Goal: Task Accomplishment & Management: Manage account settings

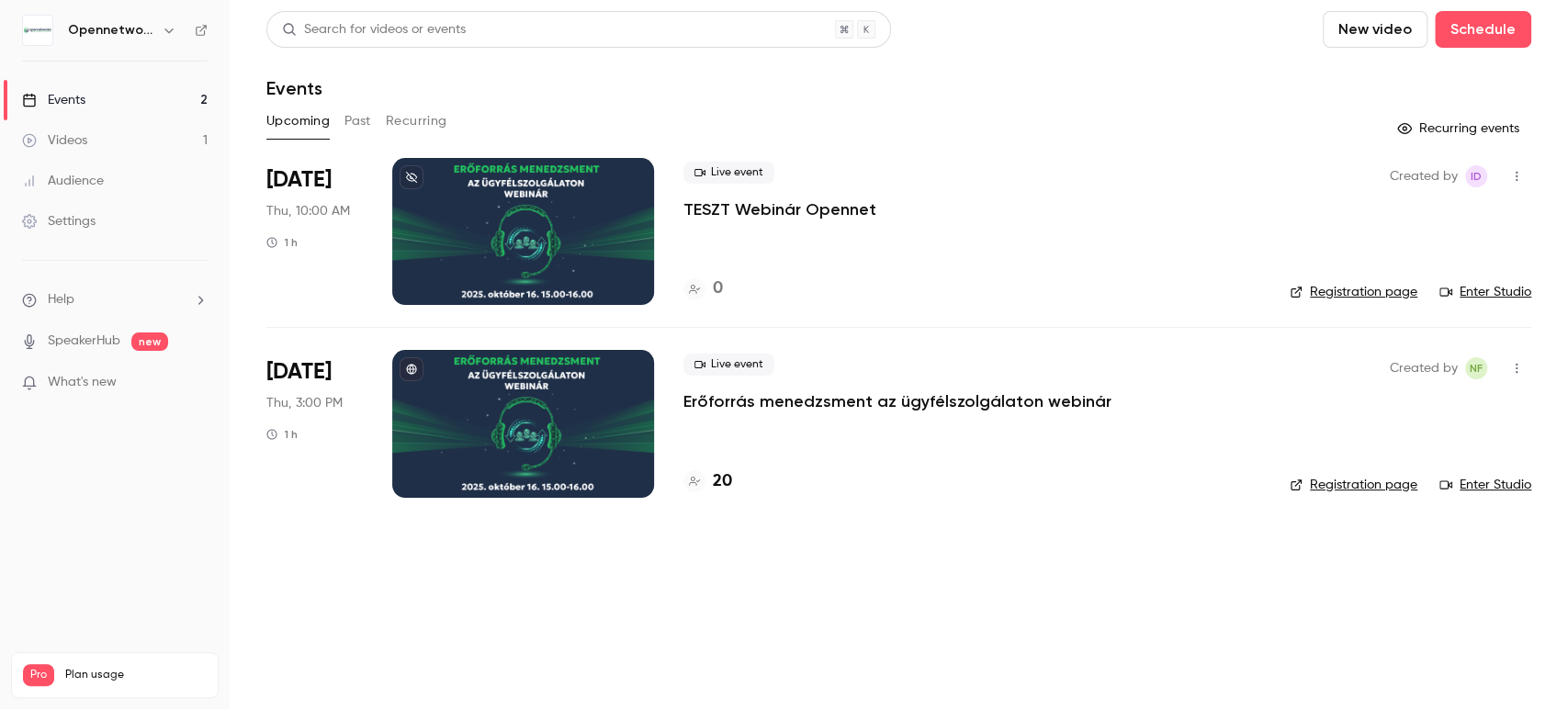
drag, startPoint x: 1492, startPoint y: 286, endPoint x: 1338, endPoint y: 230, distance: 163.9
click at [1301, 230] on div "Created by ID Registration page Enter Studio" at bounding box center [1411, 231] width 242 height 147
click at [1517, 178] on icon "button" at bounding box center [1516, 175] width 14 height 12
click at [1478, 307] on li "Duplicate" at bounding box center [1431, 319] width 198 height 48
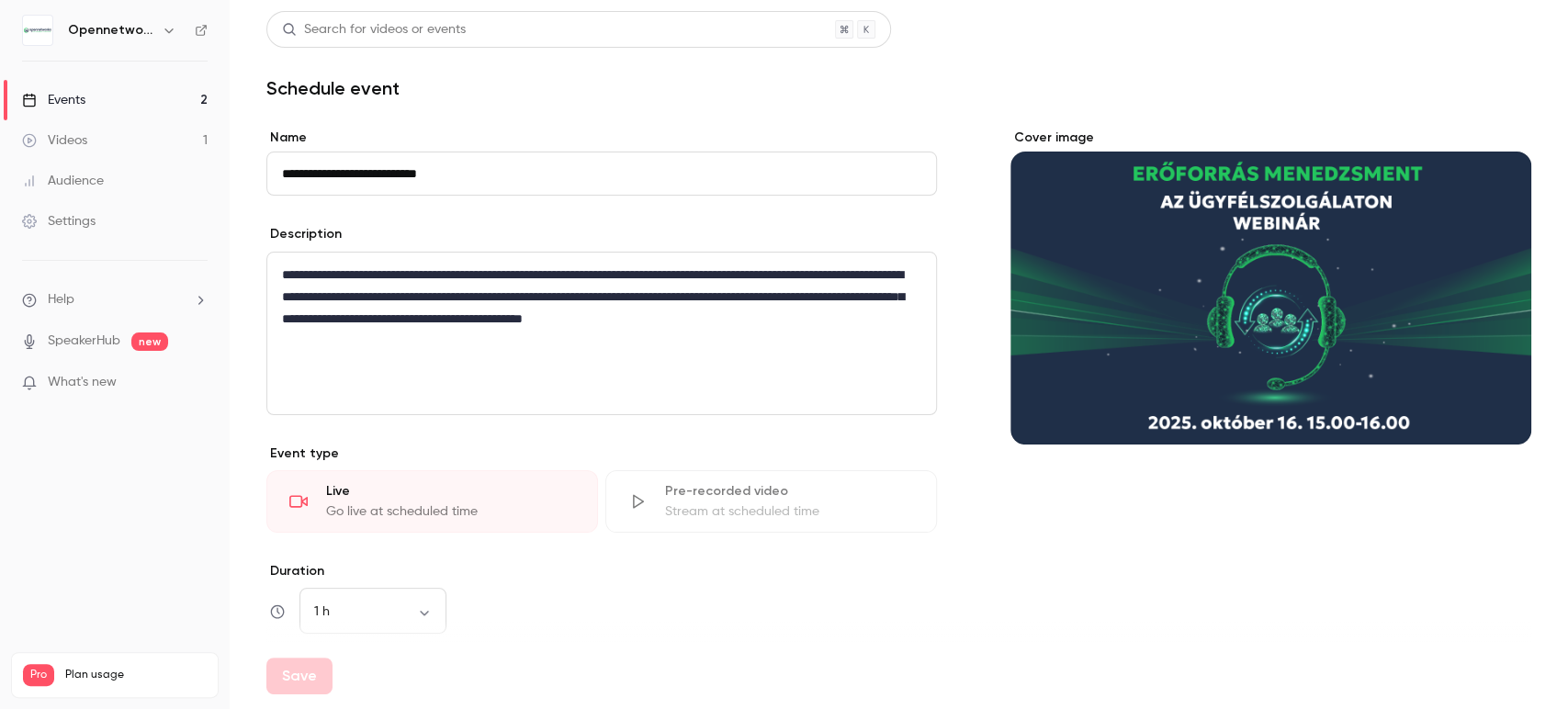
click at [314, 174] on input "**********" at bounding box center [602, 173] width 671 height 44
drag, startPoint x: 333, startPoint y: 172, endPoint x: 213, endPoint y: 169, distance: 120.0
click at [213, 169] on div "**********" at bounding box center [784, 354] width 1568 height 709
click at [463, 165] on input "**********" at bounding box center [602, 173] width 671 height 44
drag, startPoint x: 474, startPoint y: 172, endPoint x: 376, endPoint y: 166, distance: 98.2
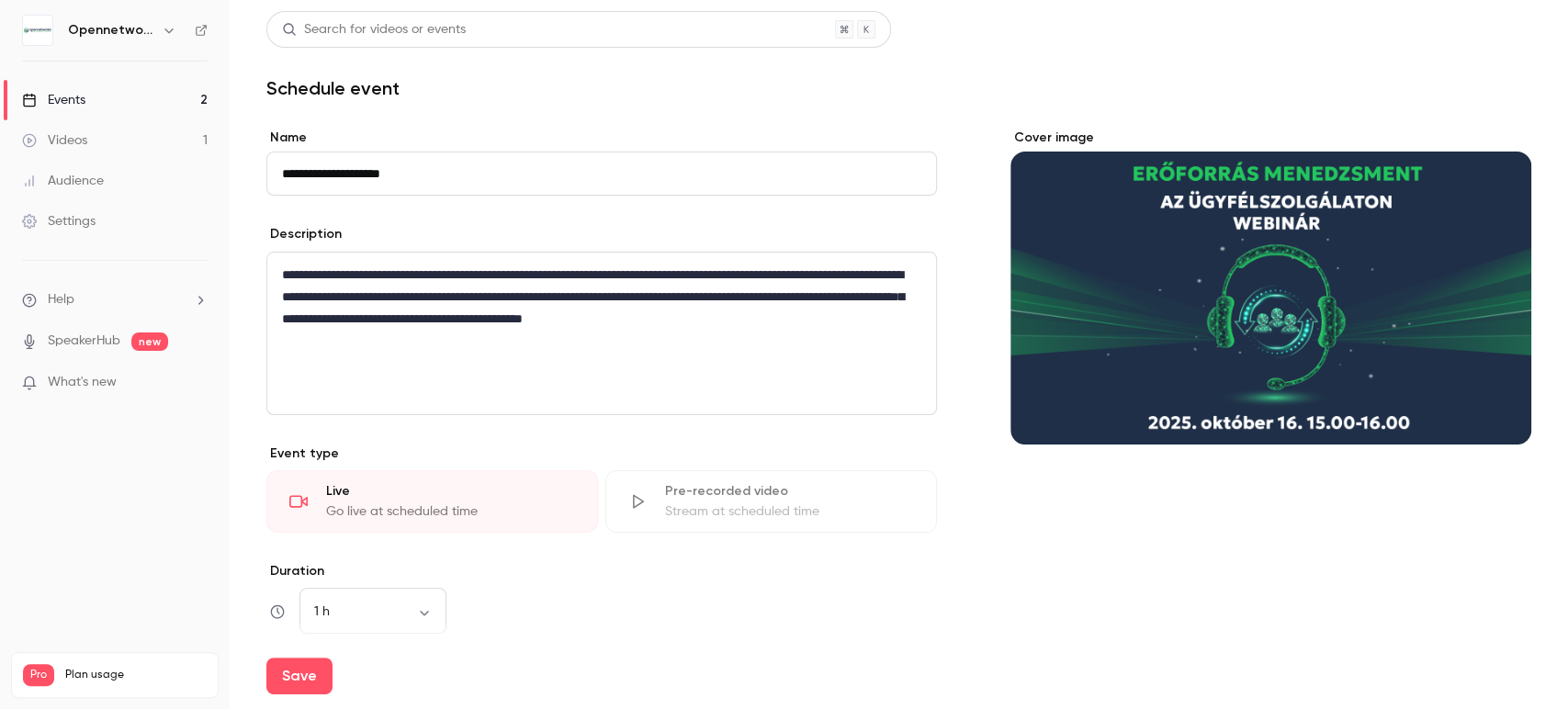
click at [376, 166] on input "**********" at bounding box center [602, 173] width 671 height 44
click at [292, 681] on button "Save" at bounding box center [299, 675] width 66 height 36
type input "**********"
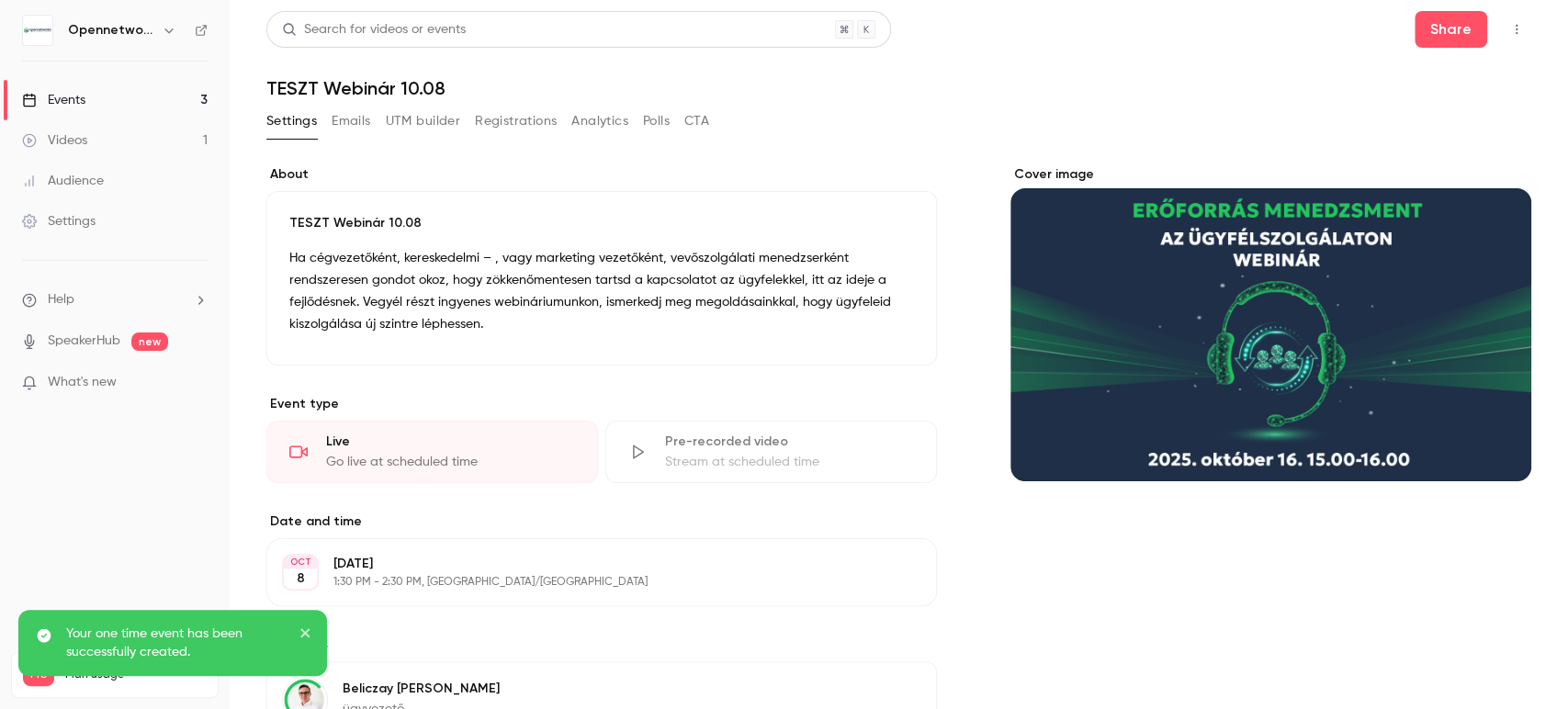
click at [100, 101] on link "Events 3" at bounding box center [115, 100] width 230 height 40
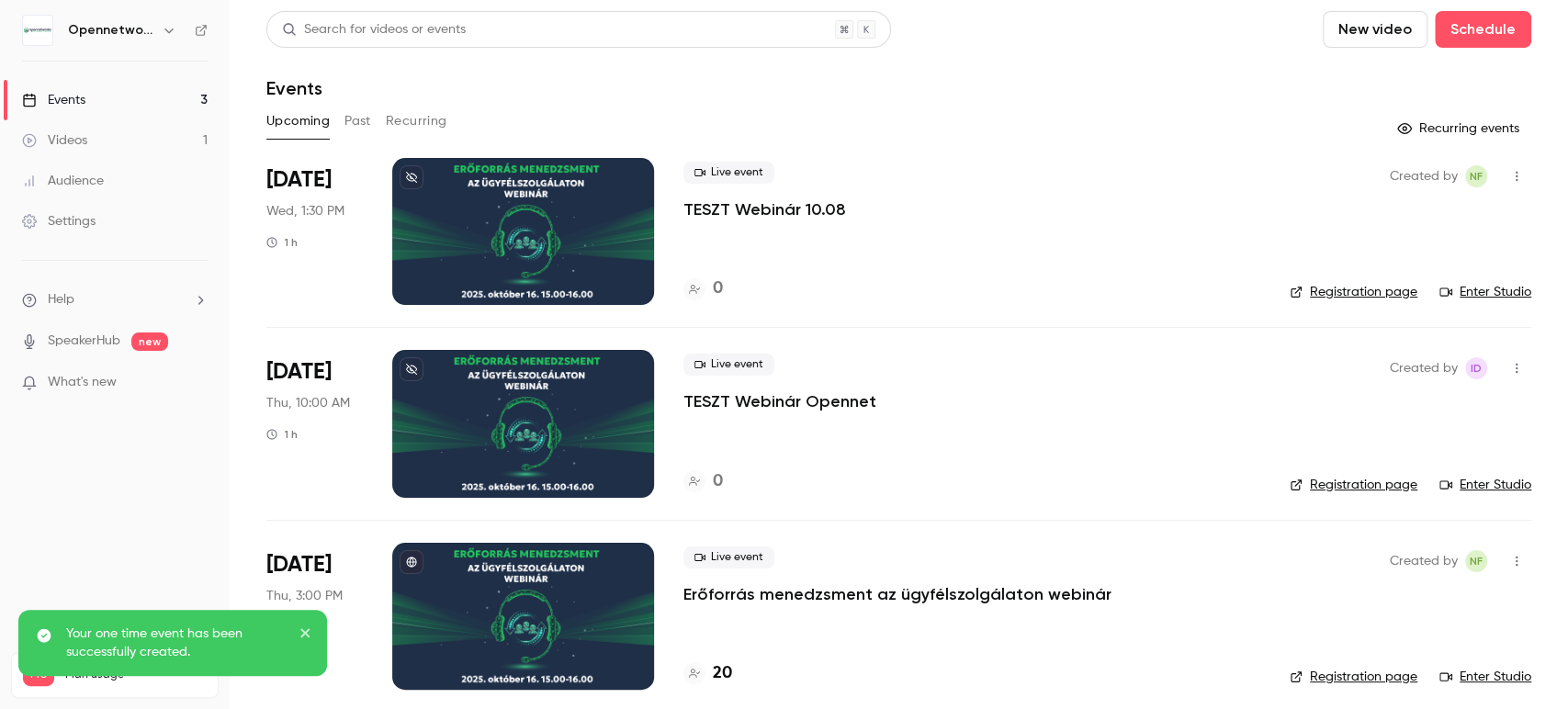
click at [1473, 299] on link "Enter Studio" at bounding box center [1486, 291] width 92 height 18
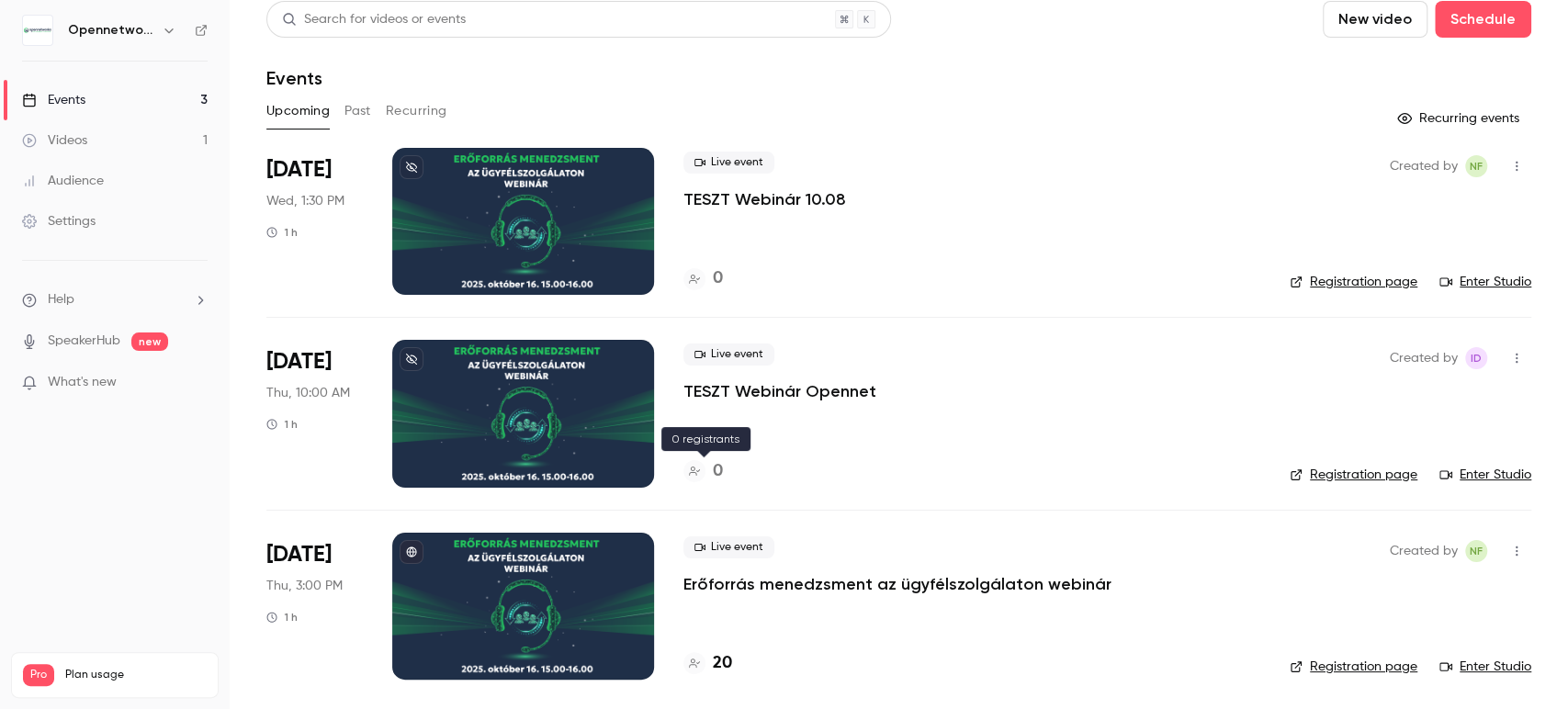
scroll to position [12, 0]
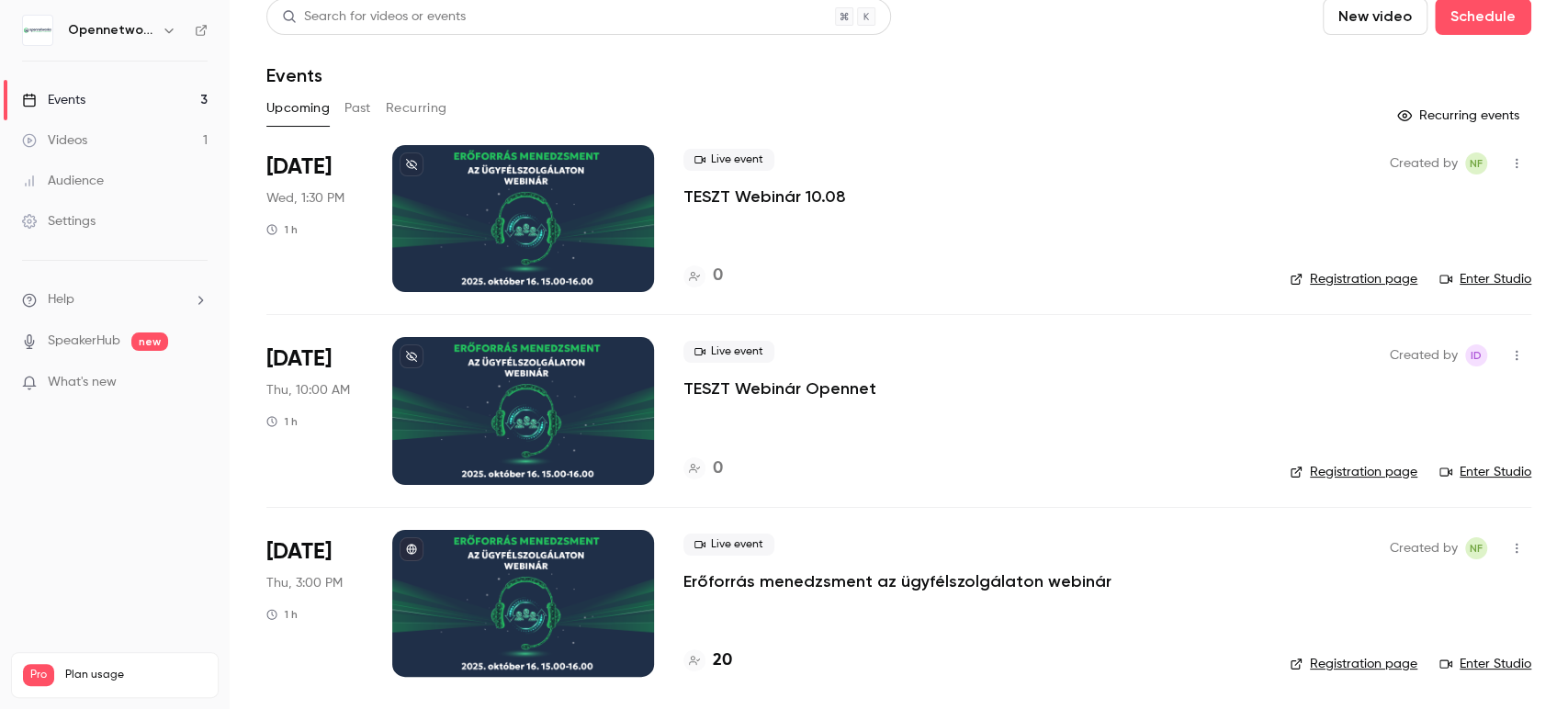
click at [1510, 354] on icon "button" at bounding box center [1516, 354] width 14 height 12
click at [1400, 504] on div "Duplicate" at bounding box center [1431, 497] width 140 height 18
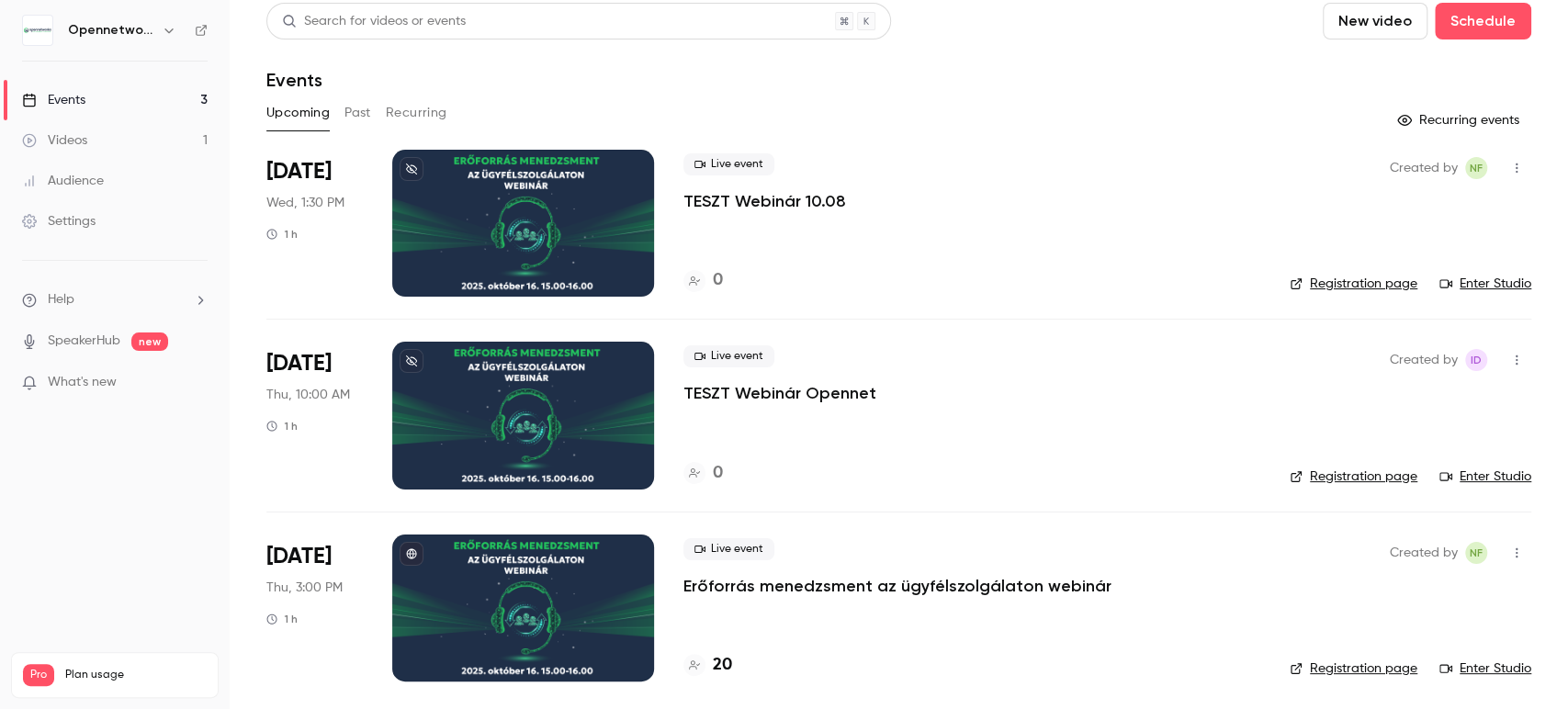
scroll to position [12, 0]
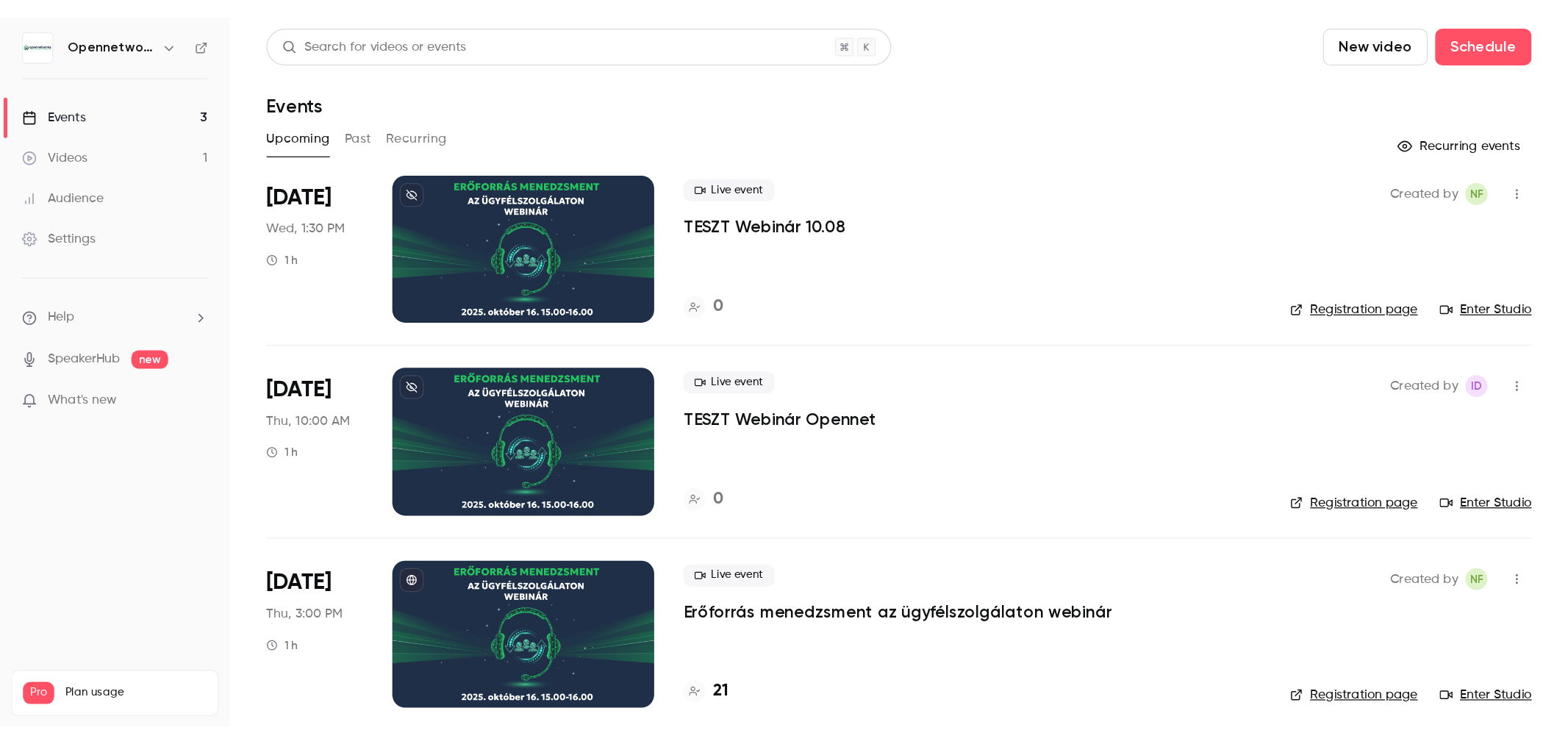
scroll to position [10, 0]
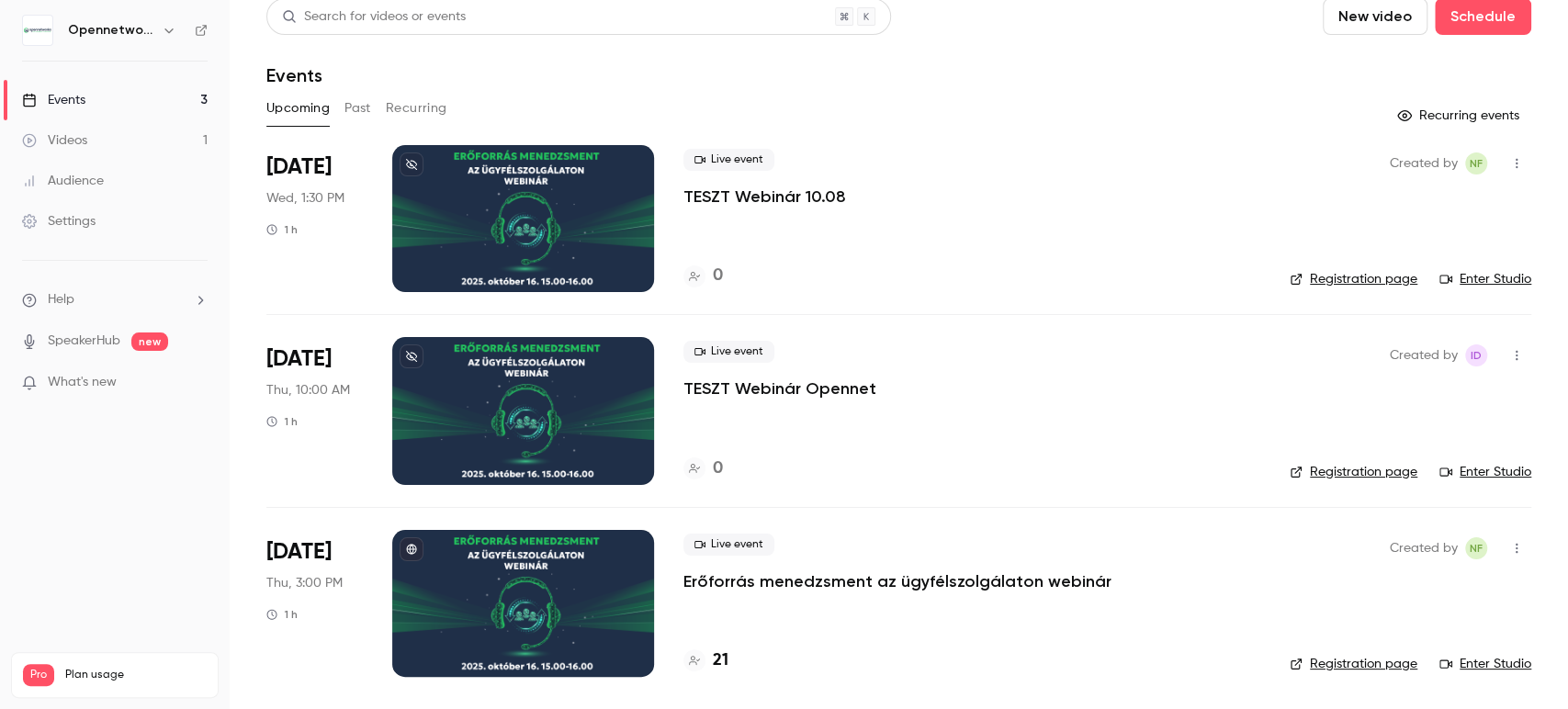
click at [1486, 277] on link "Enter Studio" at bounding box center [1486, 279] width 92 height 18
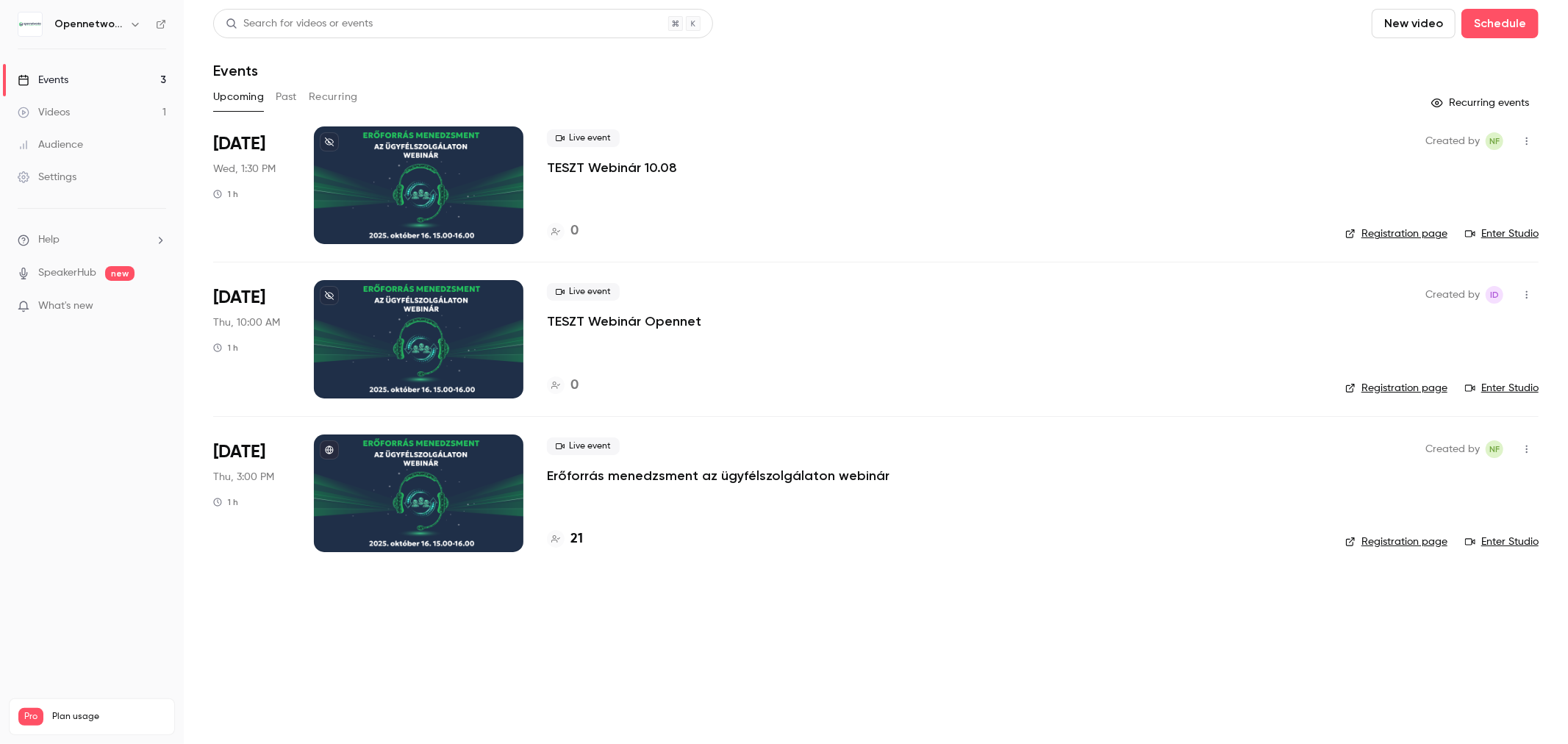
scroll to position [0, 0]
click at [1254, 232] on link "Enter Studio" at bounding box center [1501, 233] width 74 height 15
click at [1254, 237] on link "Registration page" at bounding box center [1395, 233] width 102 height 15
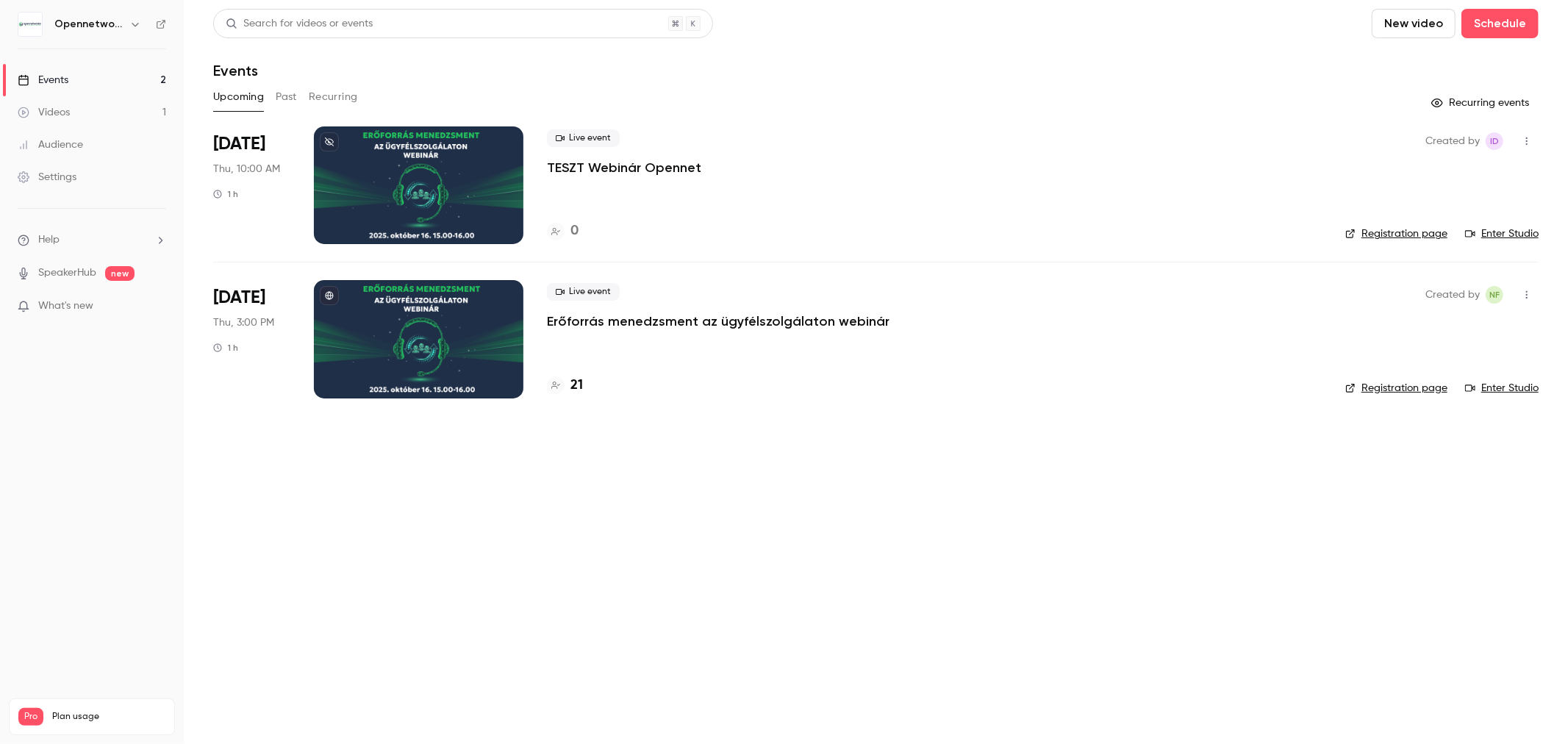
click at [64, 114] on div "Videos" at bounding box center [44, 112] width 52 height 15
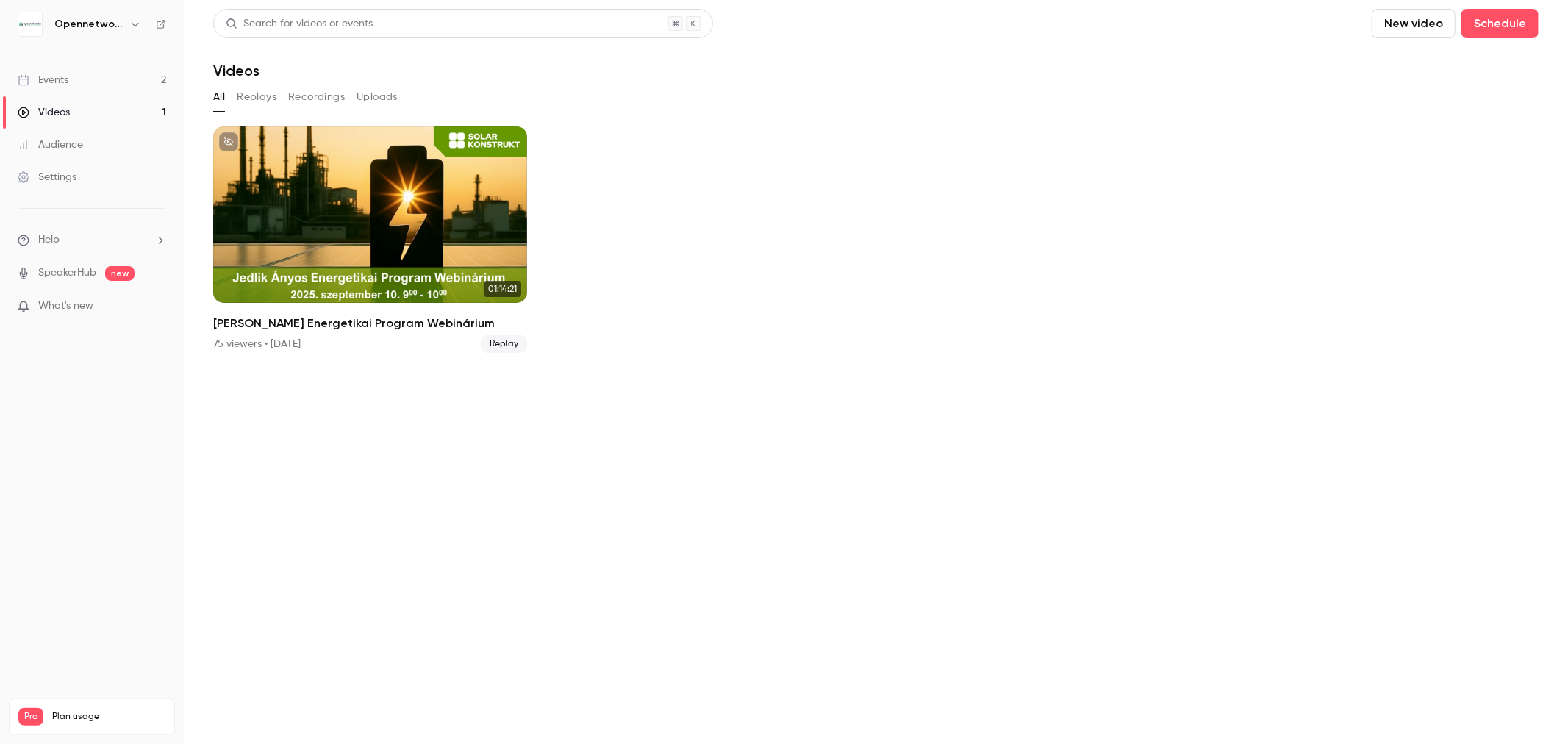
click at [64, 77] on div "Events" at bounding box center [43, 80] width 51 height 15
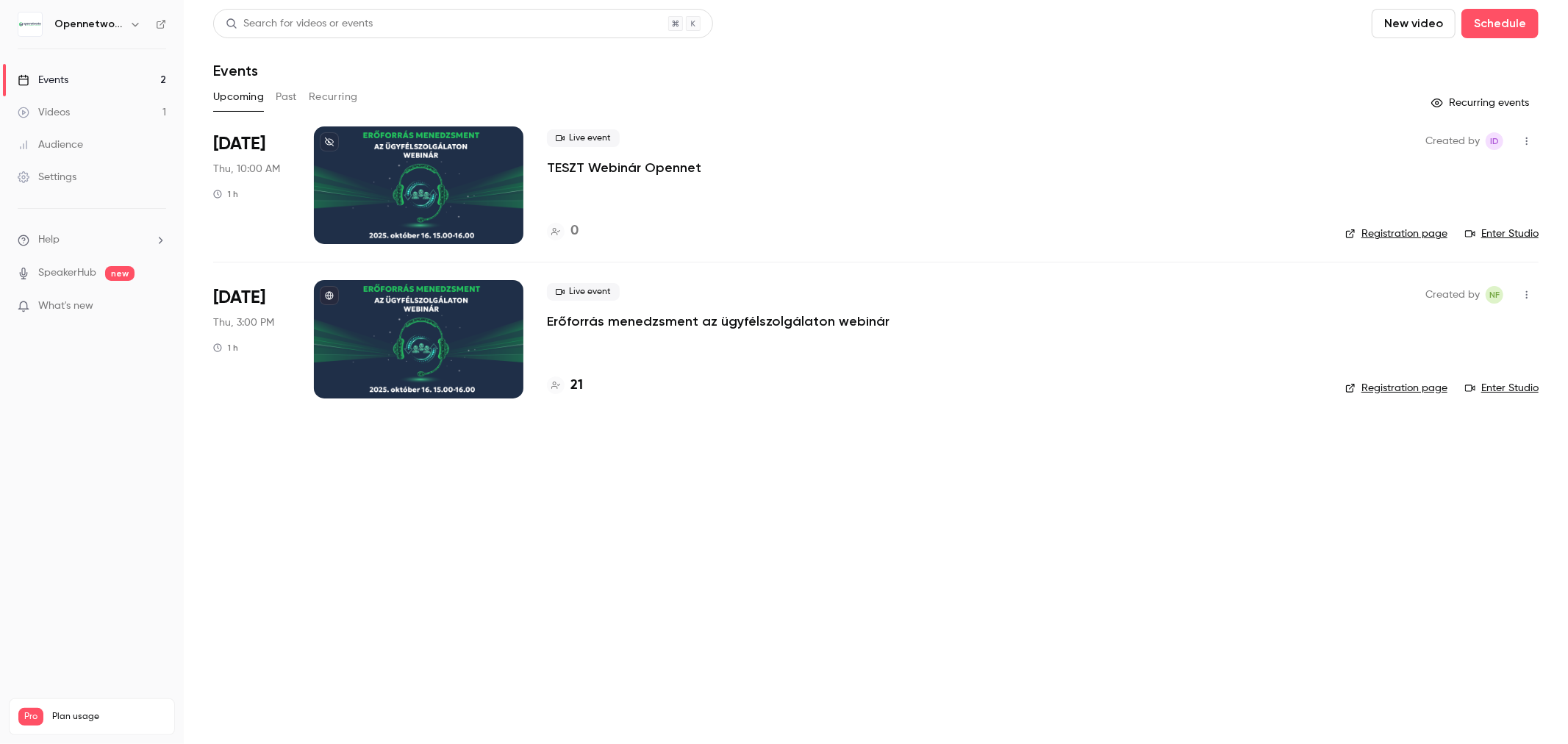
click at [271, 97] on div "Upcoming Past Recurring" at bounding box center [876, 97] width 1325 height 24
click at [277, 100] on button "Past" at bounding box center [286, 97] width 21 height 24
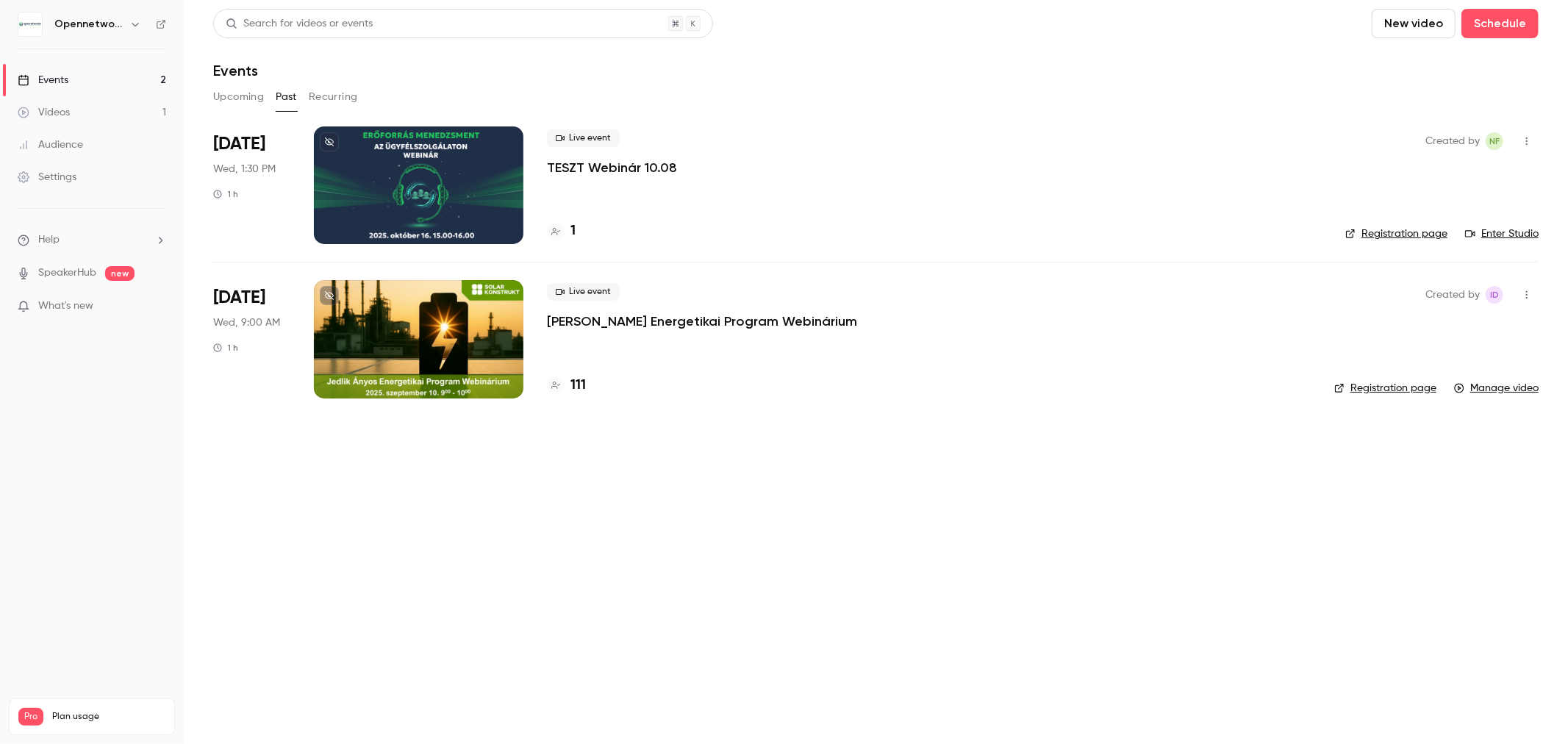
click at [612, 173] on p "TESZT Webinár 10.08" at bounding box center [612, 167] width 130 height 18
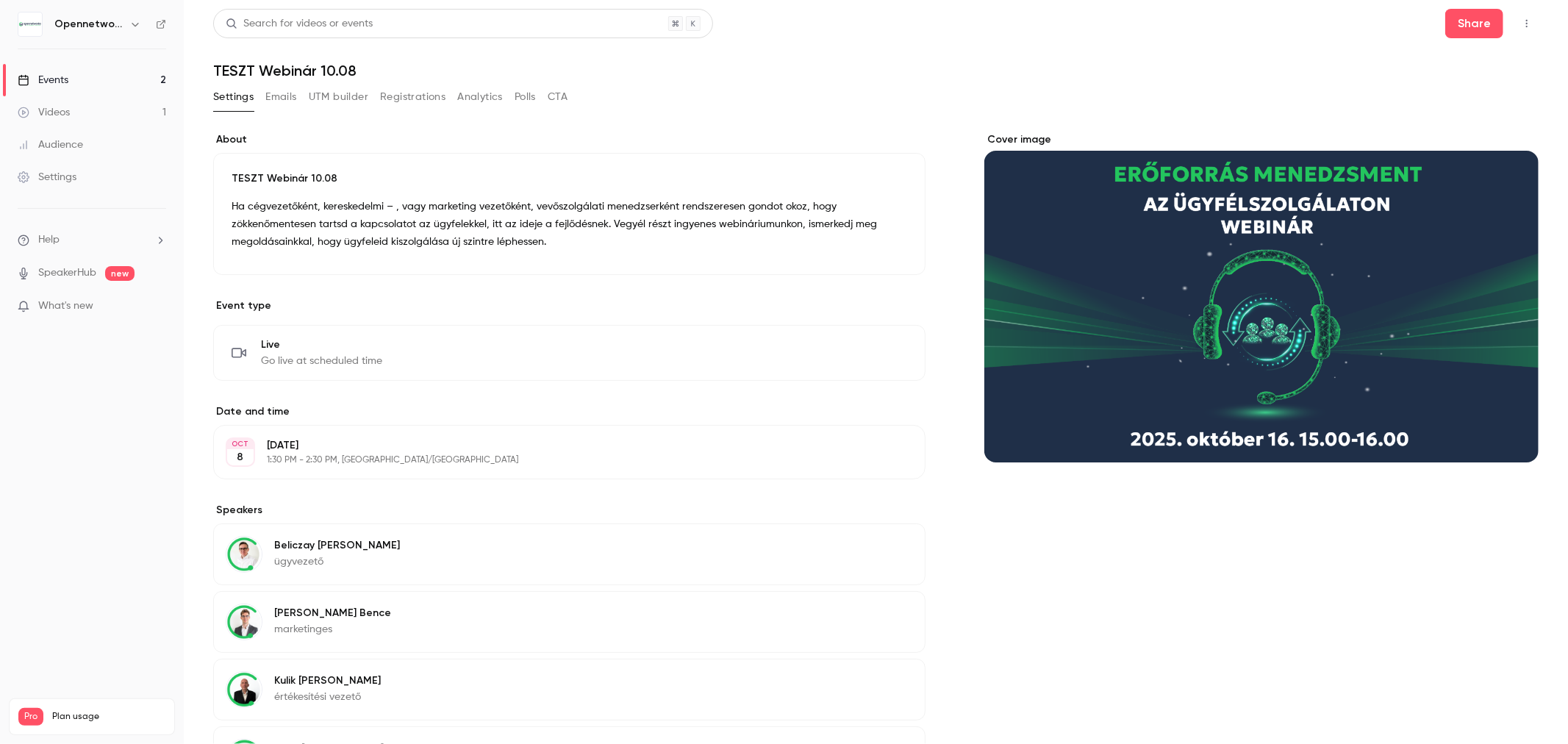
click at [267, 97] on button "Emails" at bounding box center [281, 97] width 31 height 24
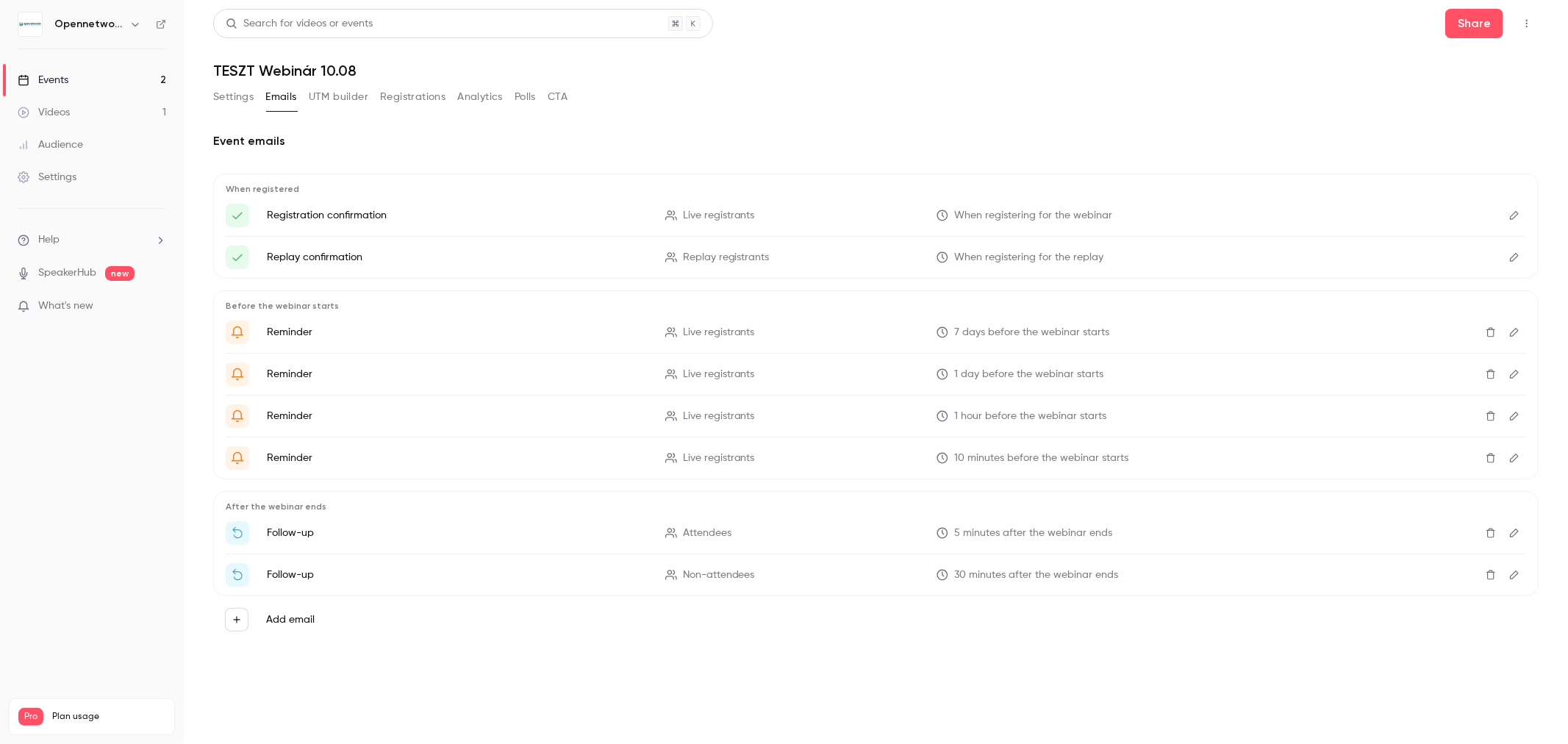
click at [242, 97] on button "Settings" at bounding box center [233, 97] width 41 height 24
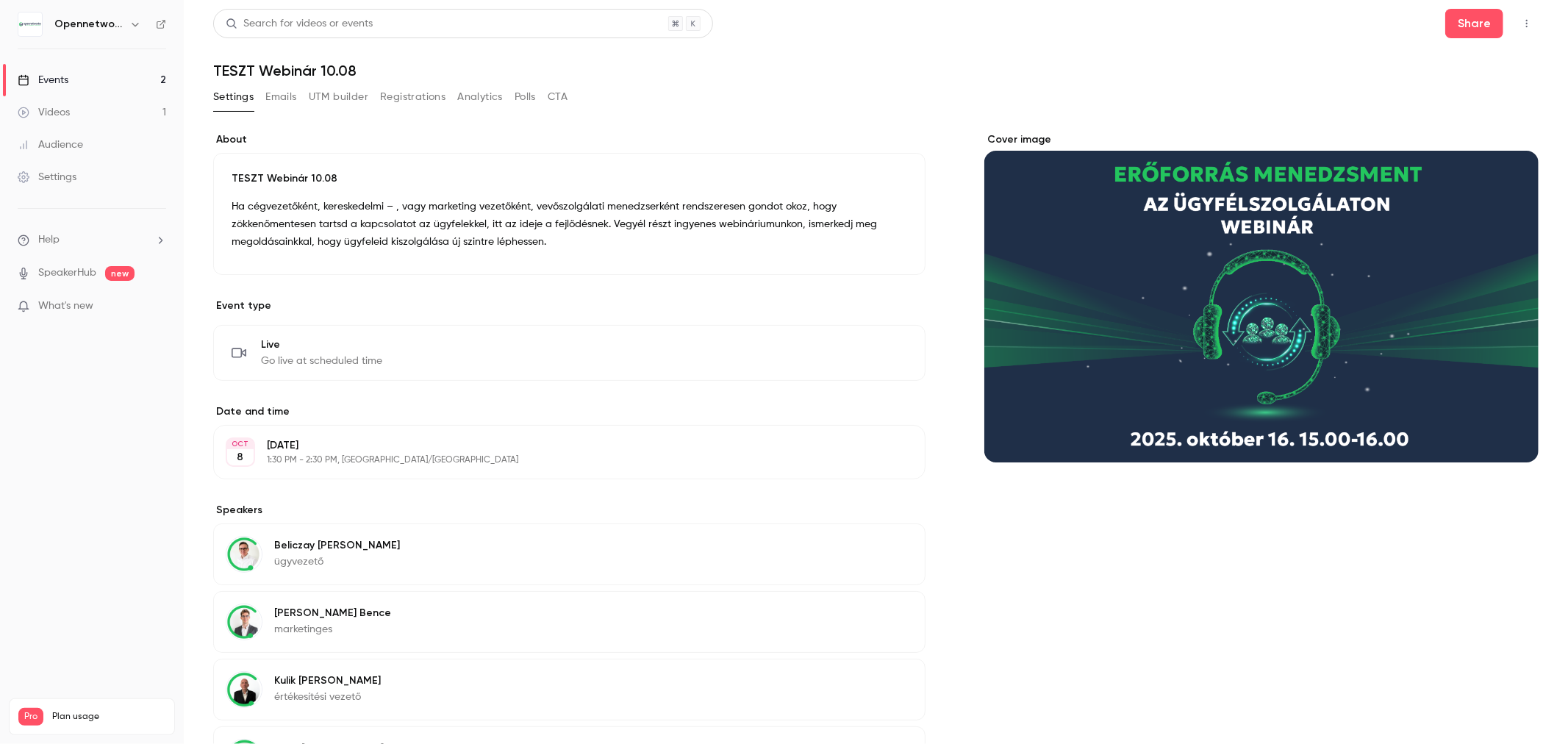
click at [304, 97] on div "Settings Emails UTM builder Registrations Analytics Polls CTA" at bounding box center [390, 97] width 354 height 24
click at [291, 97] on button "Emails" at bounding box center [281, 97] width 31 height 24
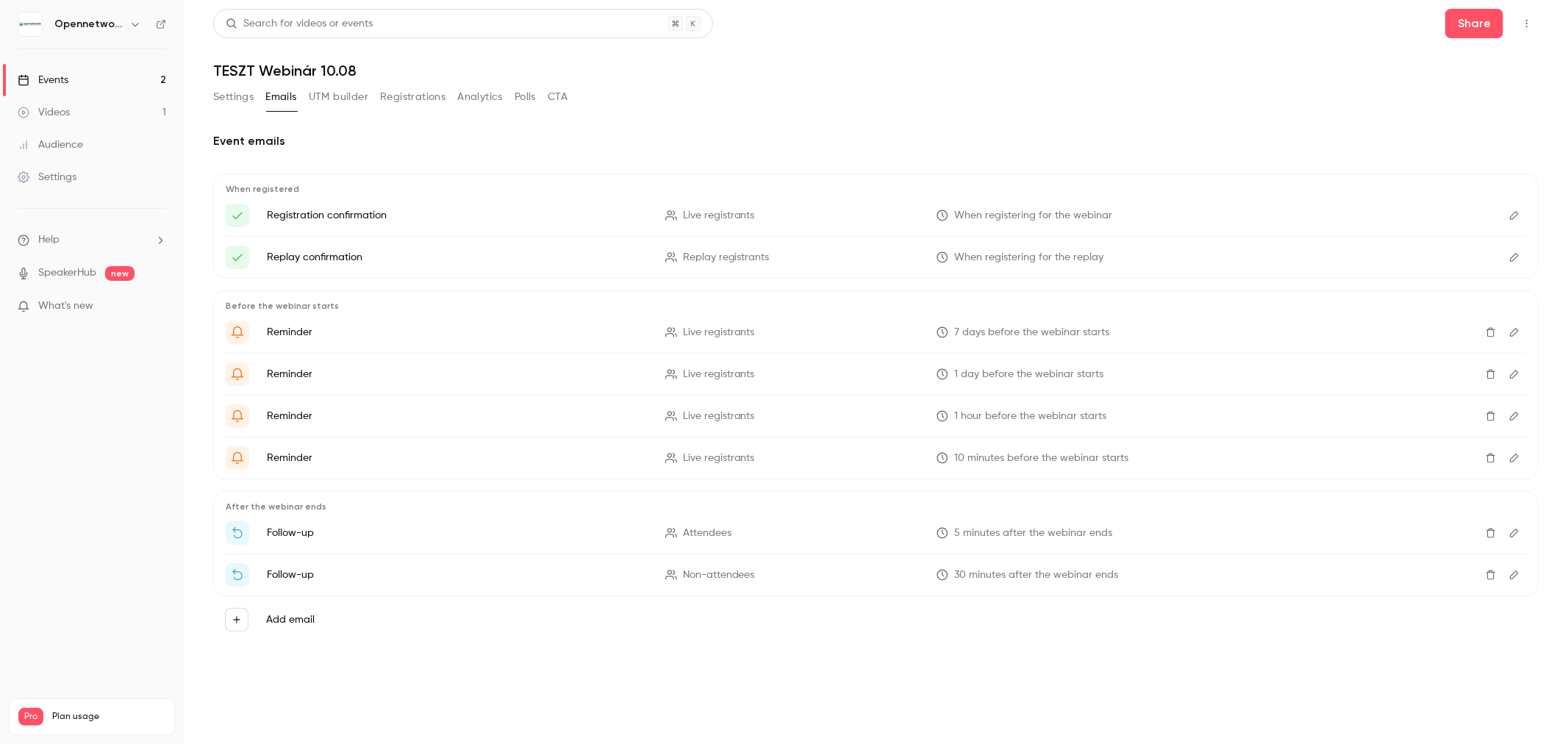
click at [1516, 214] on icon "Edit" at bounding box center [1514, 215] width 12 height 10
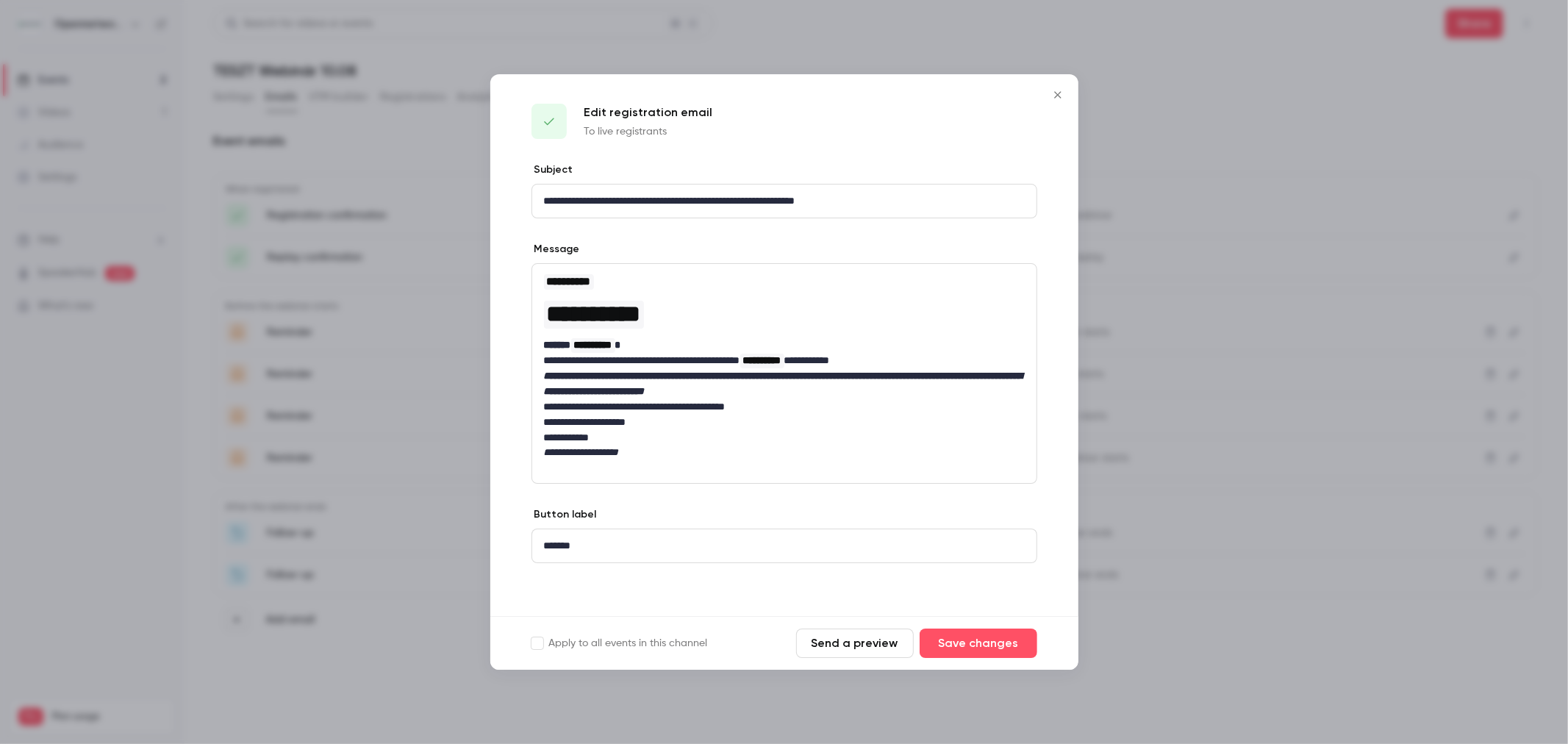
click at [1062, 90] on icon "Close" at bounding box center [1057, 94] width 18 height 12
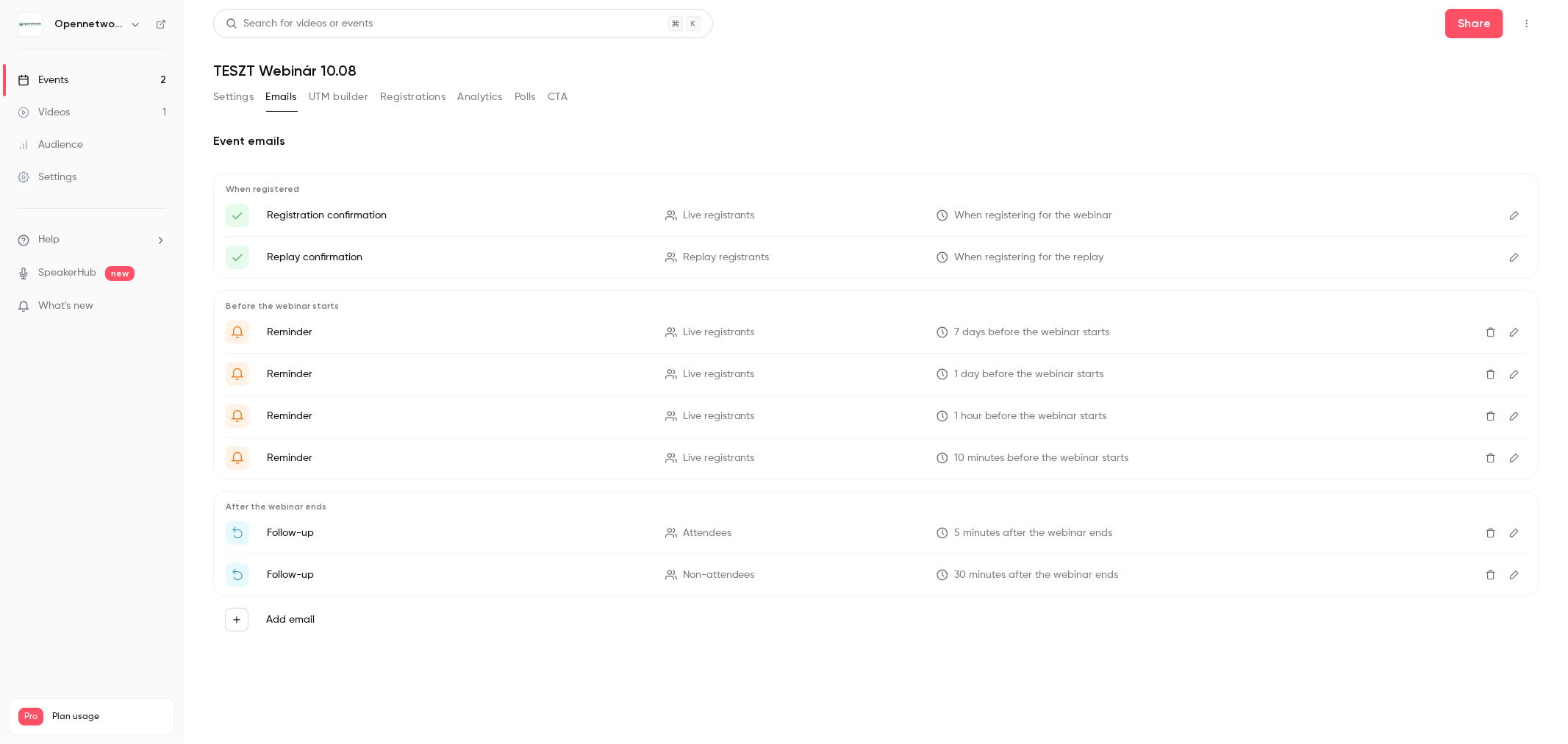
click at [48, 110] on div "Videos" at bounding box center [44, 112] width 52 height 15
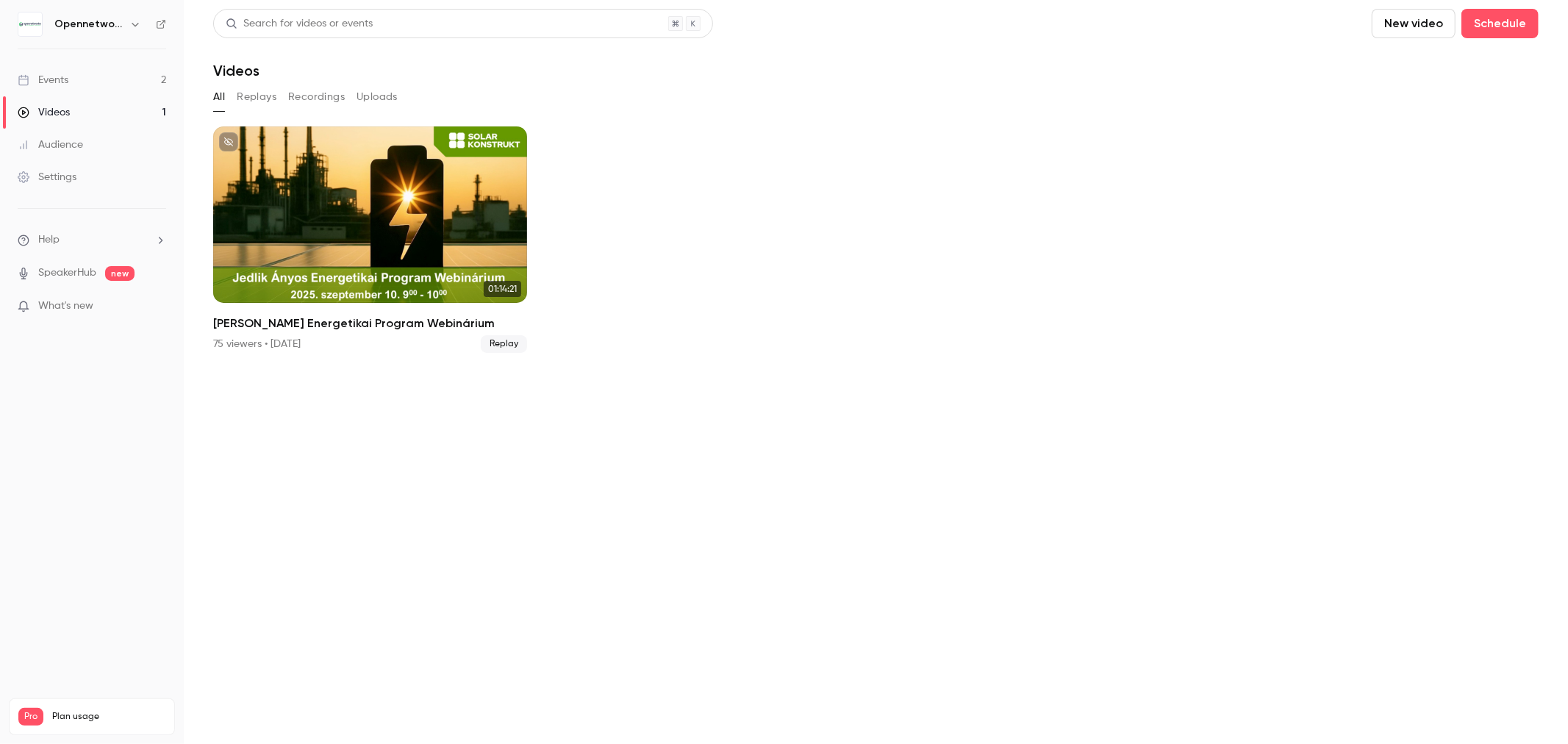
click at [54, 85] on div "Events" at bounding box center [43, 80] width 51 height 15
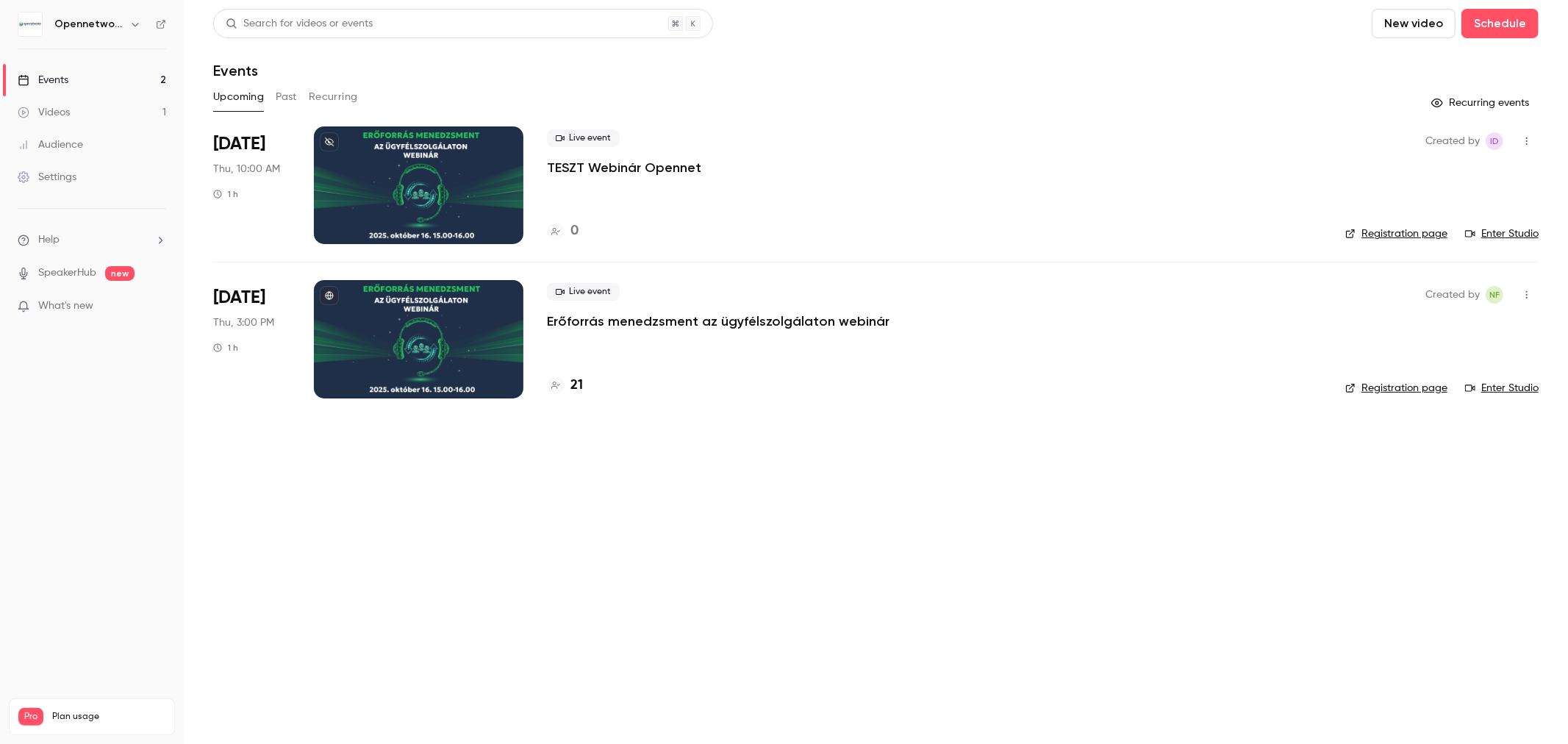
click at [611, 324] on p "Erőforrás menedzsment az ügyfélszolgálaton webinár" at bounding box center [718, 321] width 343 height 18
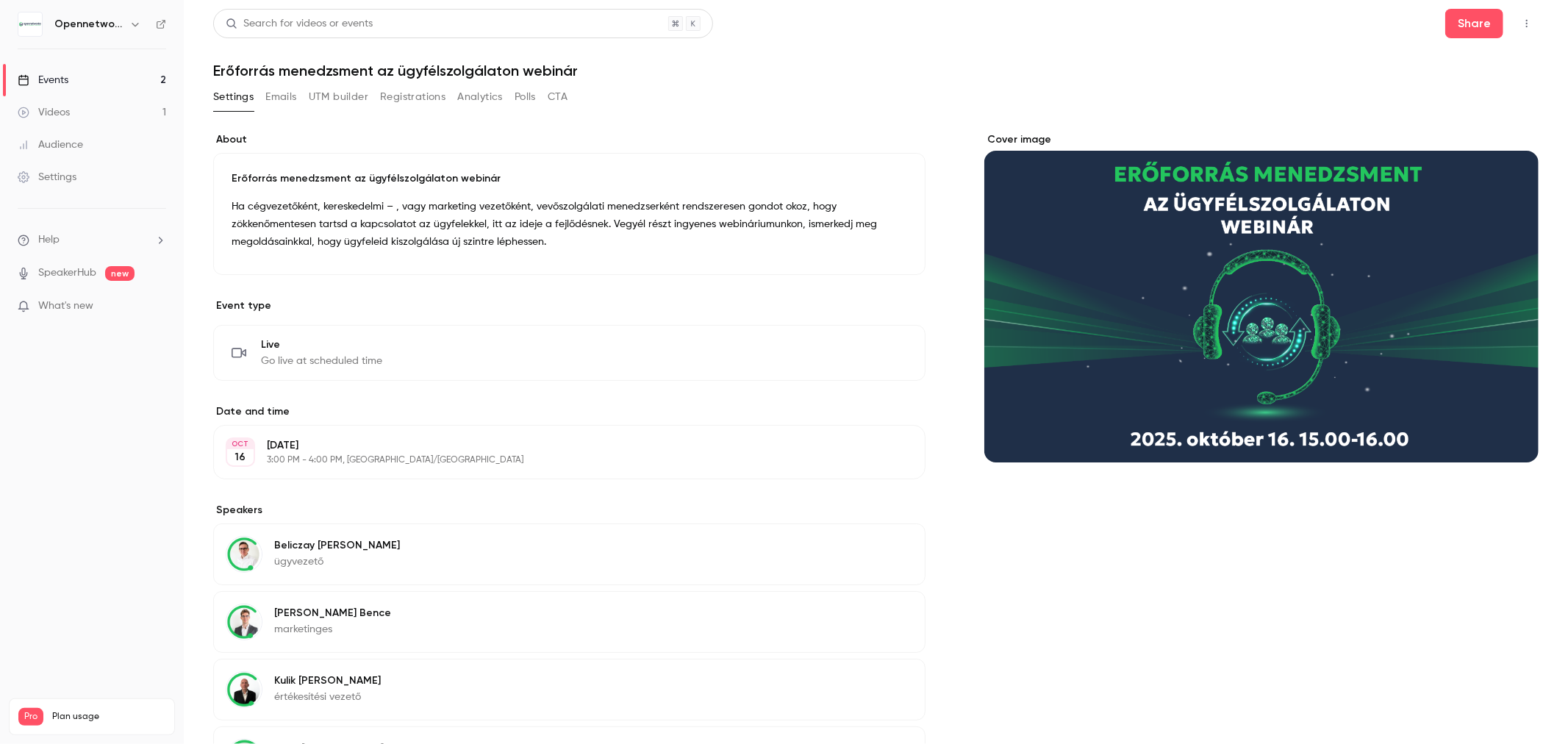
drag, startPoint x: 274, startPoint y: 109, endPoint x: 281, endPoint y: 105, distance: 8.1
click at [275, 107] on div "Settings Emails UTM builder Registrations Analytics Polls CTA" at bounding box center [390, 100] width 354 height 29
click at [281, 105] on button "Emails" at bounding box center [281, 97] width 31 height 24
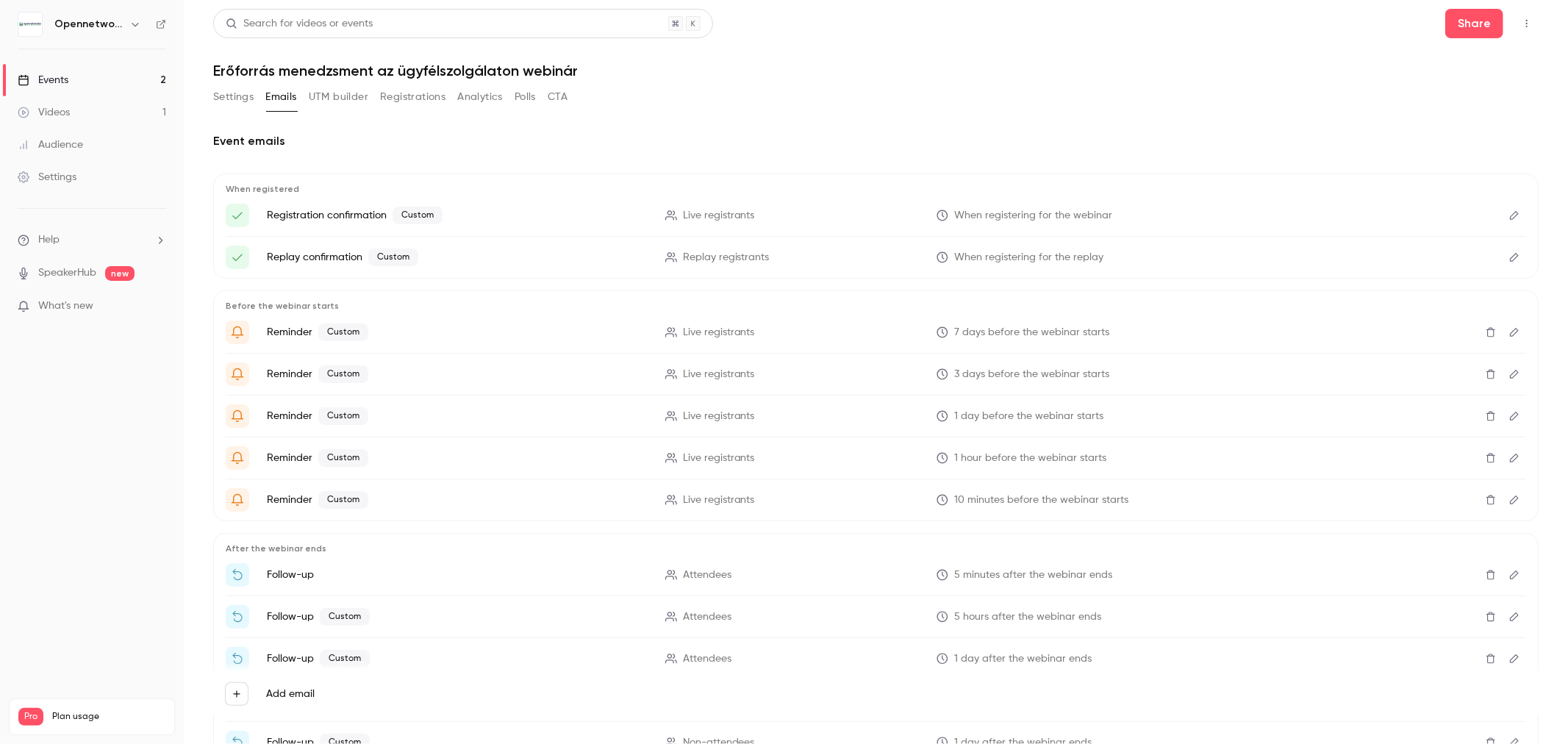
click at [1508, 214] on icon "Edit" at bounding box center [1514, 215] width 12 height 10
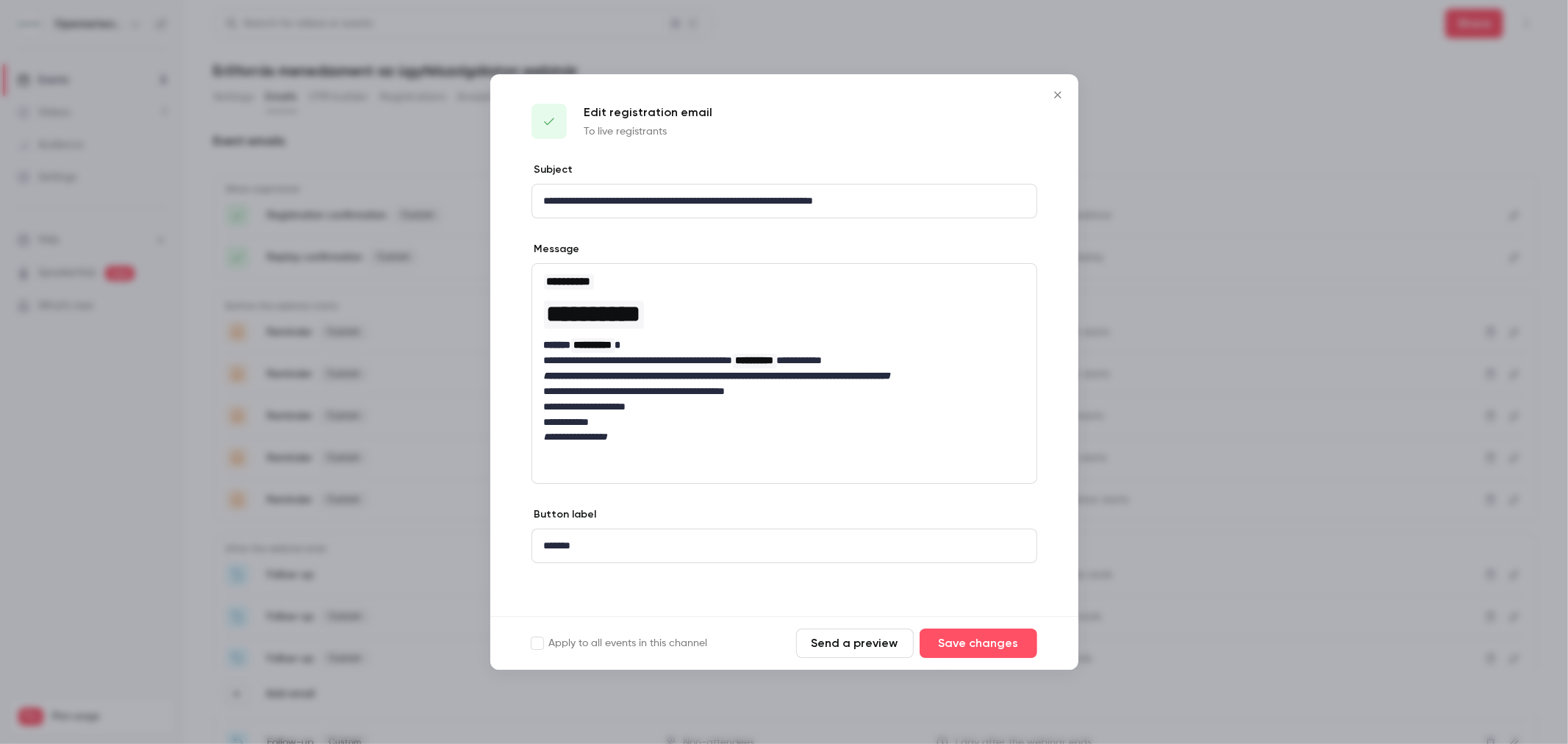
click at [1056, 92] on icon "Close" at bounding box center [1057, 94] width 18 height 12
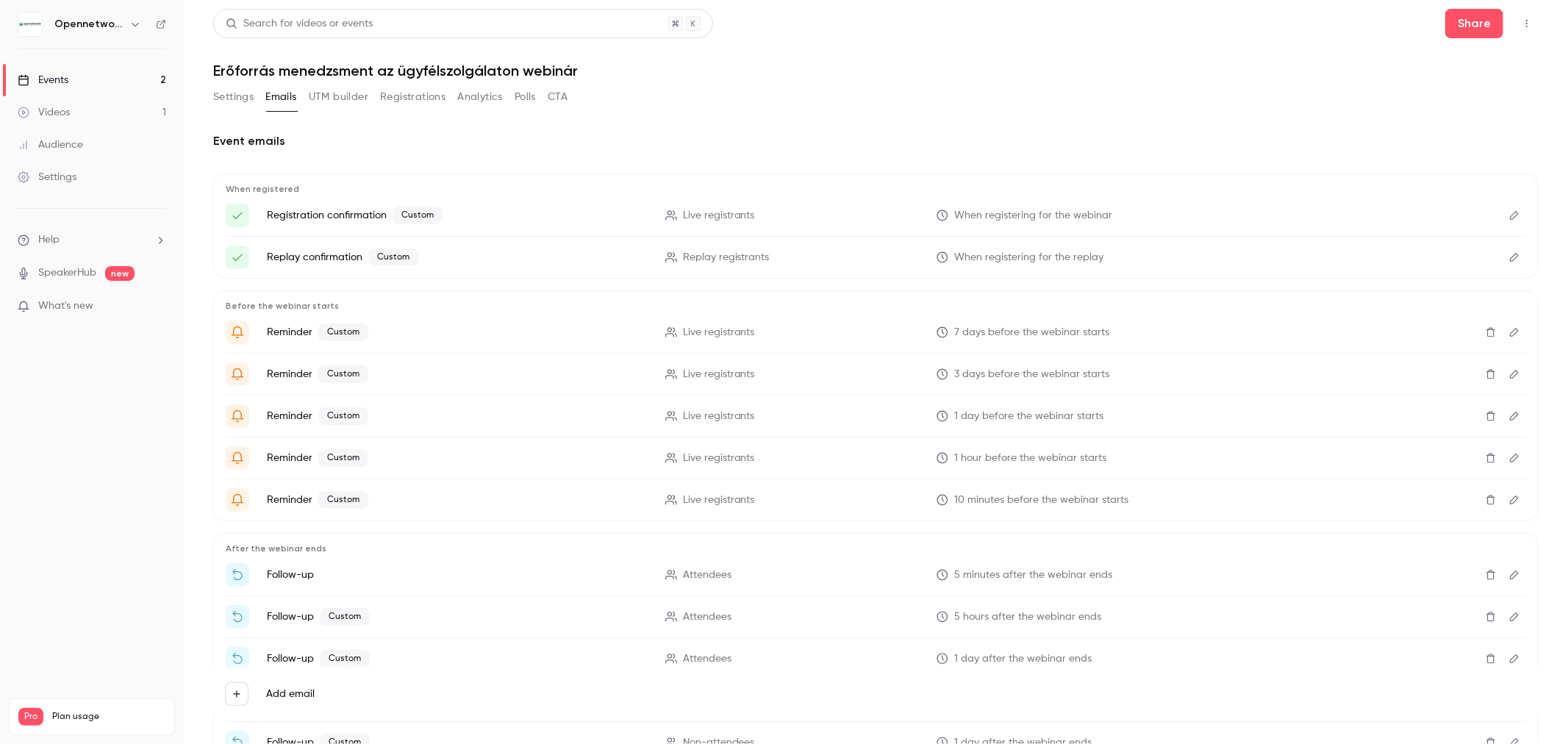
click at [66, 74] on div "Events" at bounding box center [43, 80] width 51 height 15
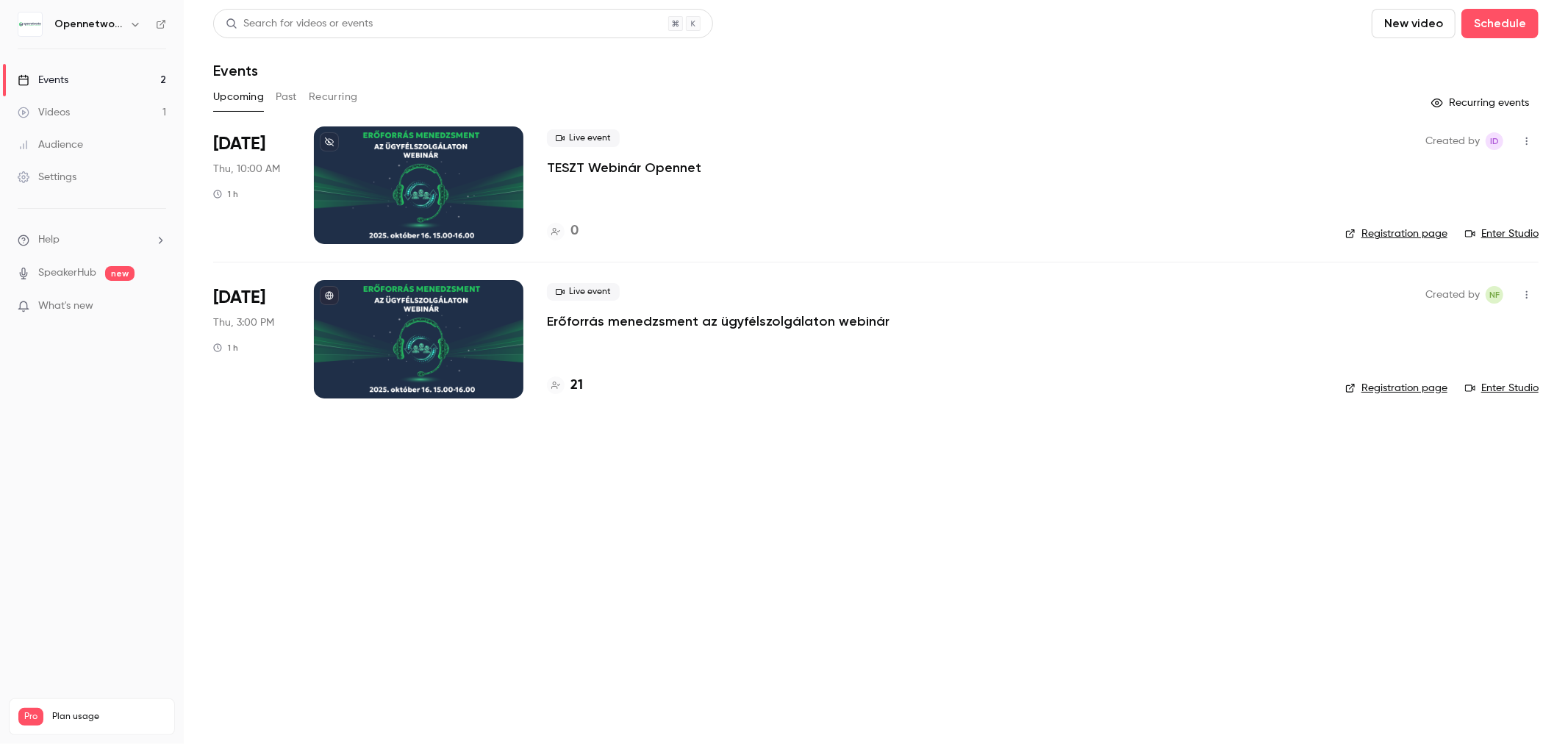
click at [585, 163] on p "TESZT Webinár Opennet" at bounding box center [623, 167] width 154 height 18
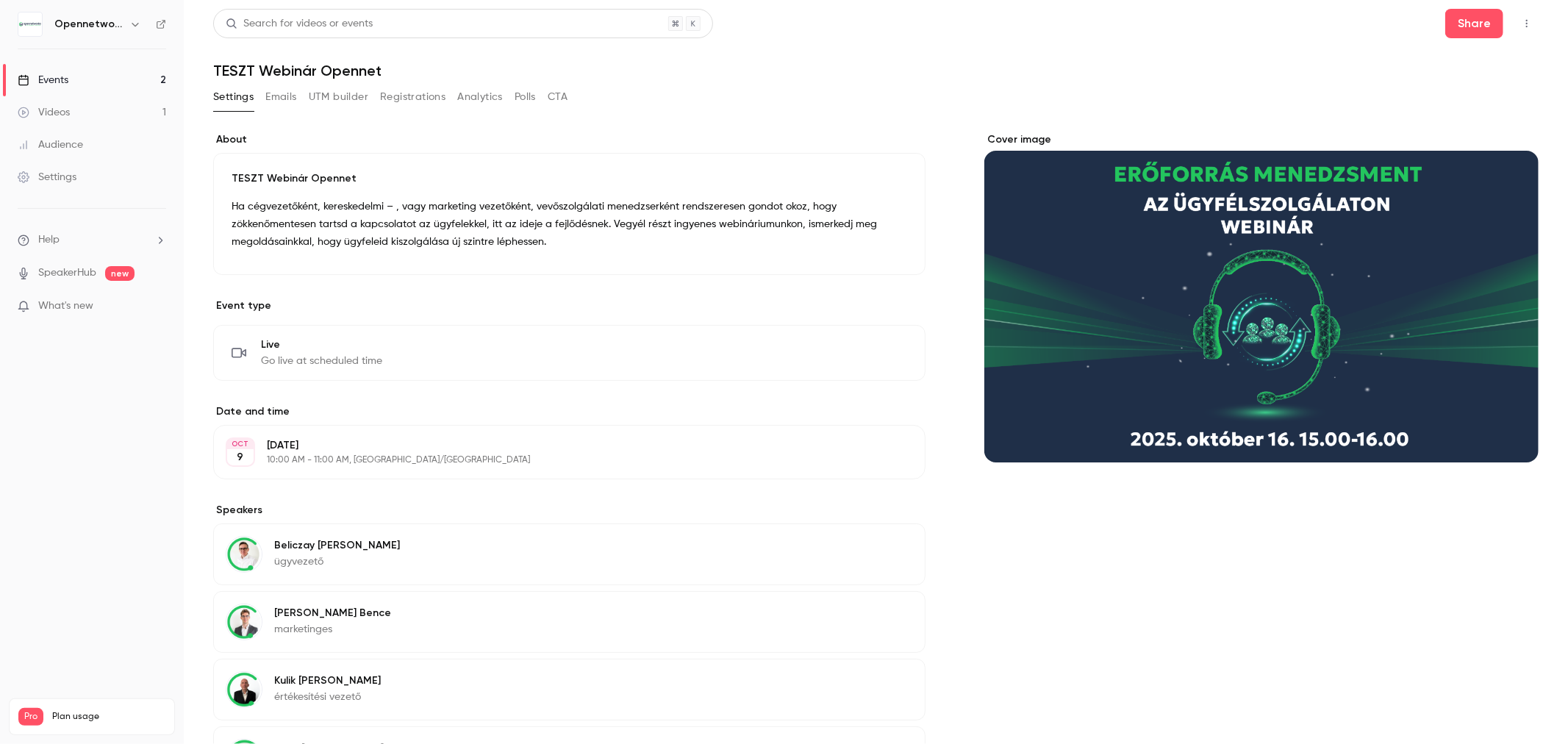
click at [280, 100] on button "Emails" at bounding box center [281, 97] width 31 height 24
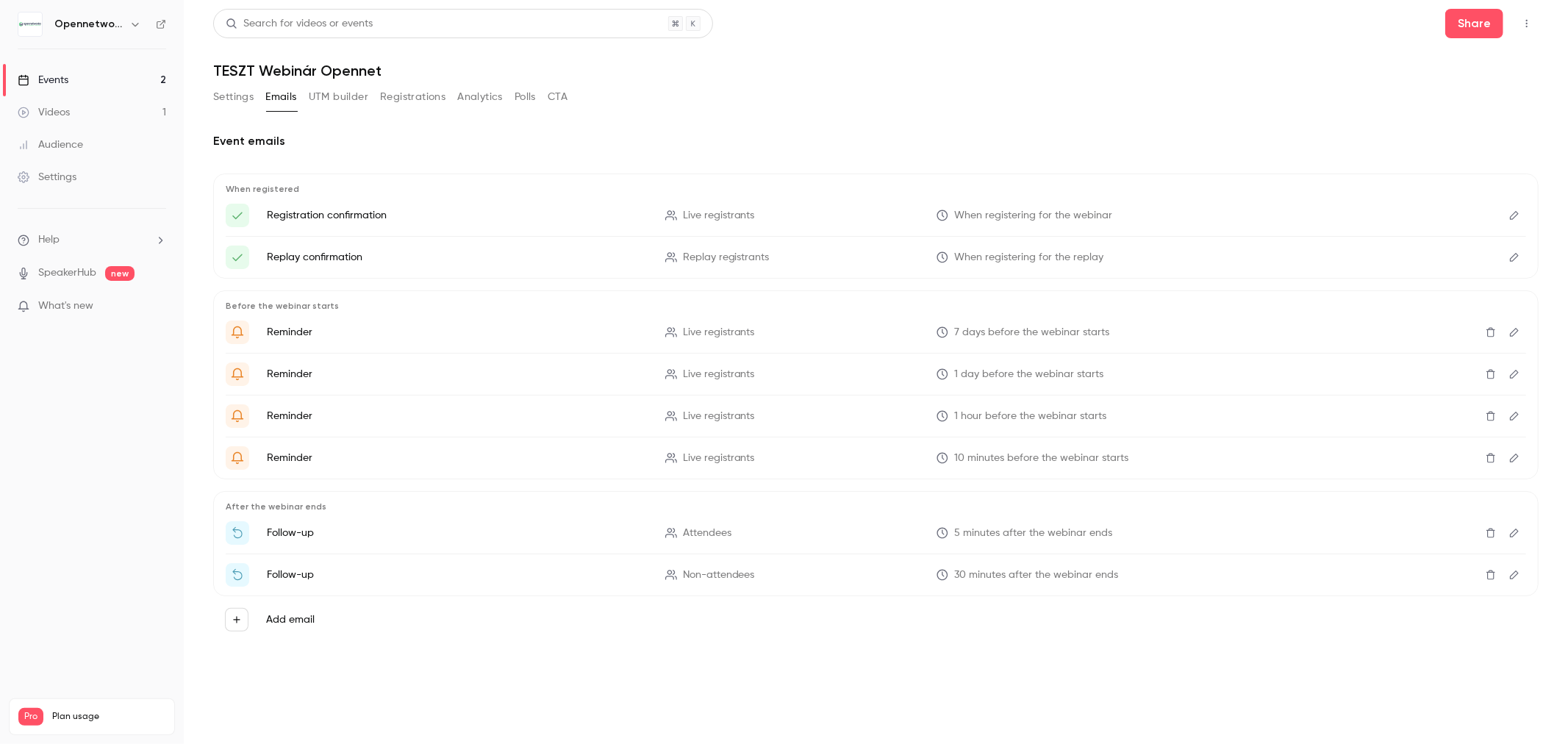
click at [1511, 211] on icon "Edit" at bounding box center [1514, 215] width 12 height 10
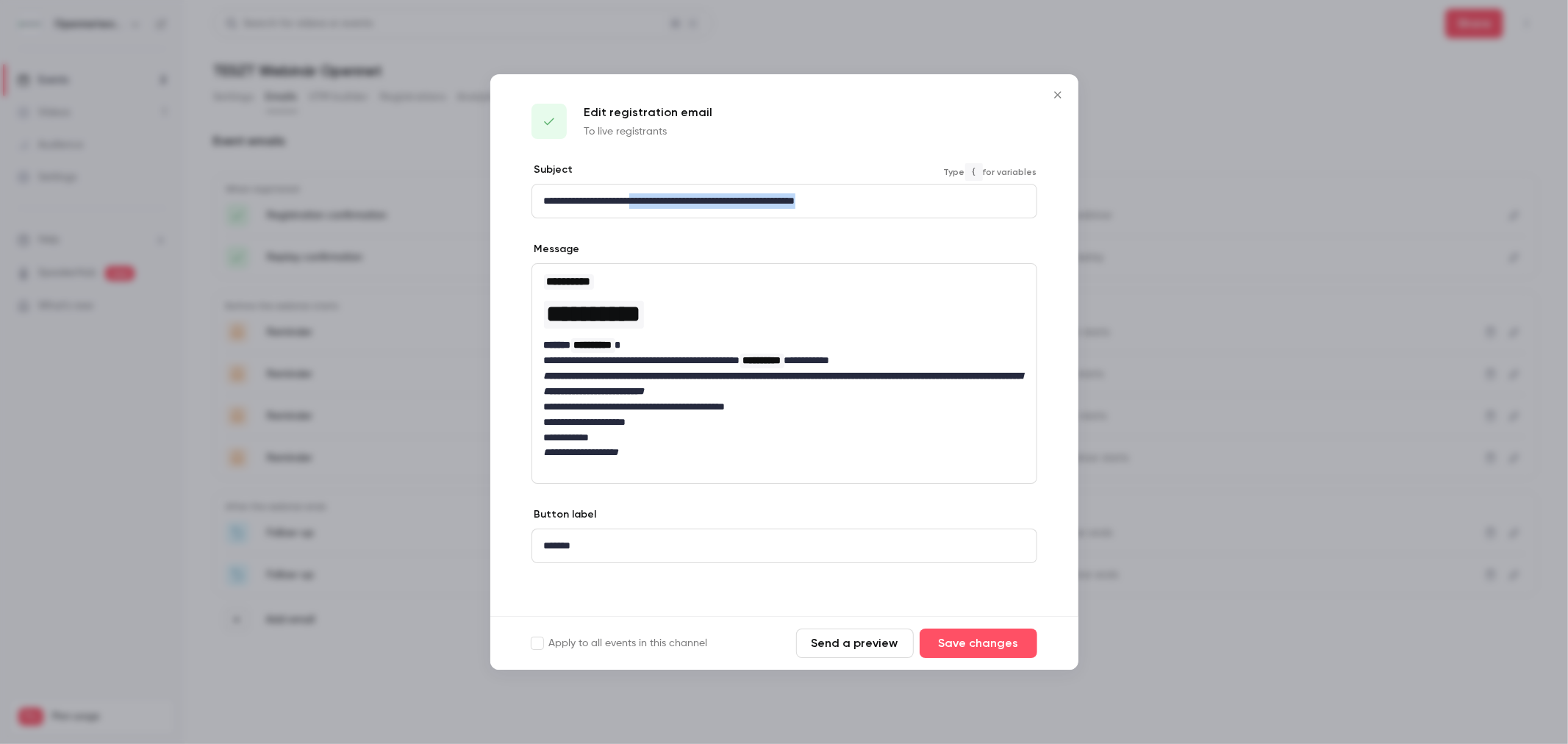
drag, startPoint x: 891, startPoint y: 202, endPoint x: 649, endPoint y: 209, distance: 242.1
click at [649, 209] on div "**********" at bounding box center [784, 201] width 505 height 33
click at [986, 653] on button "Save changes" at bounding box center [978, 644] width 117 height 29
click at [968, 647] on button "Save changes" at bounding box center [978, 644] width 117 height 29
click at [978, 636] on button "Save changes" at bounding box center [978, 644] width 117 height 29
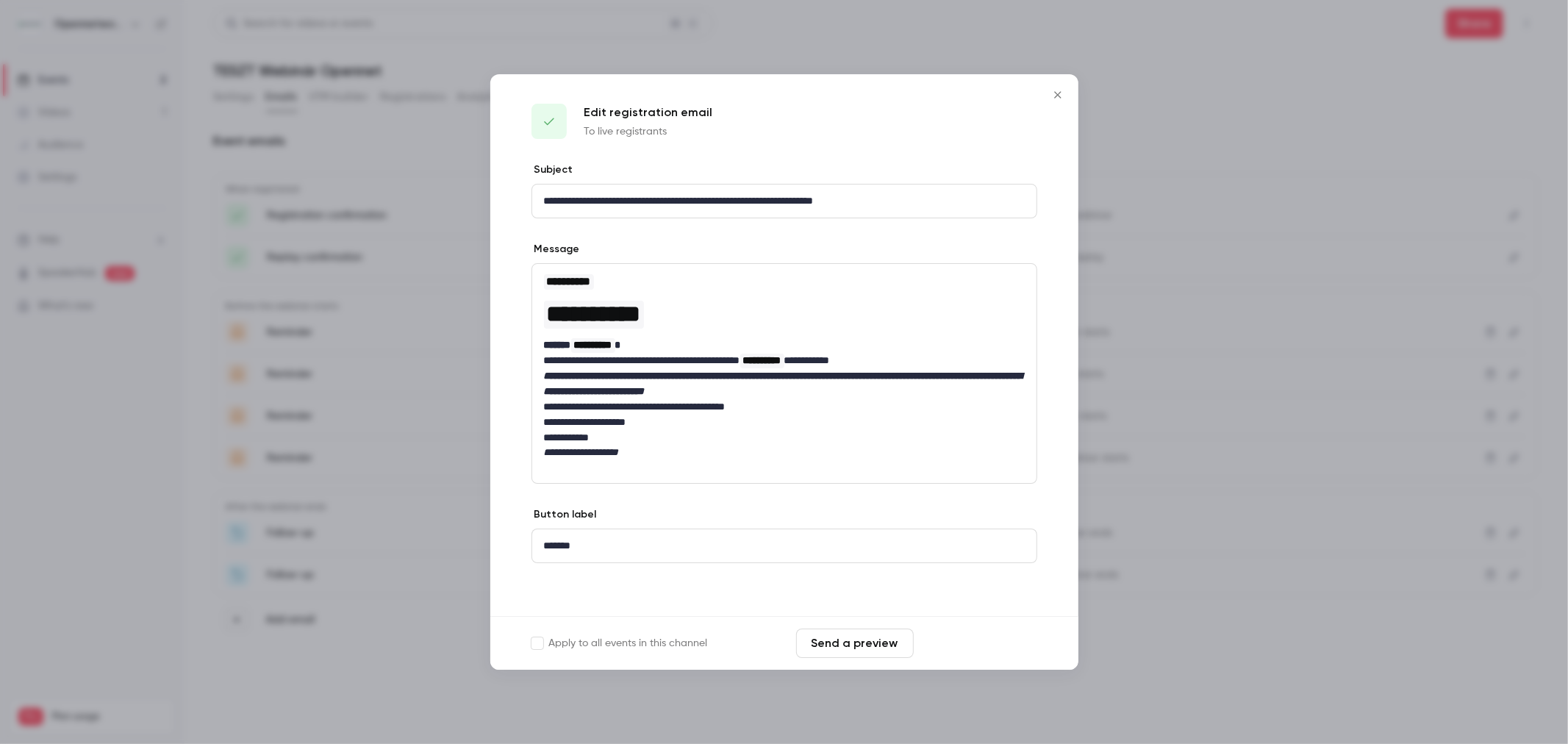
click at [978, 636] on button "Save changes" at bounding box center [978, 644] width 117 height 29
click at [1060, 94] on icon "Close" at bounding box center [1057, 94] width 18 height 12
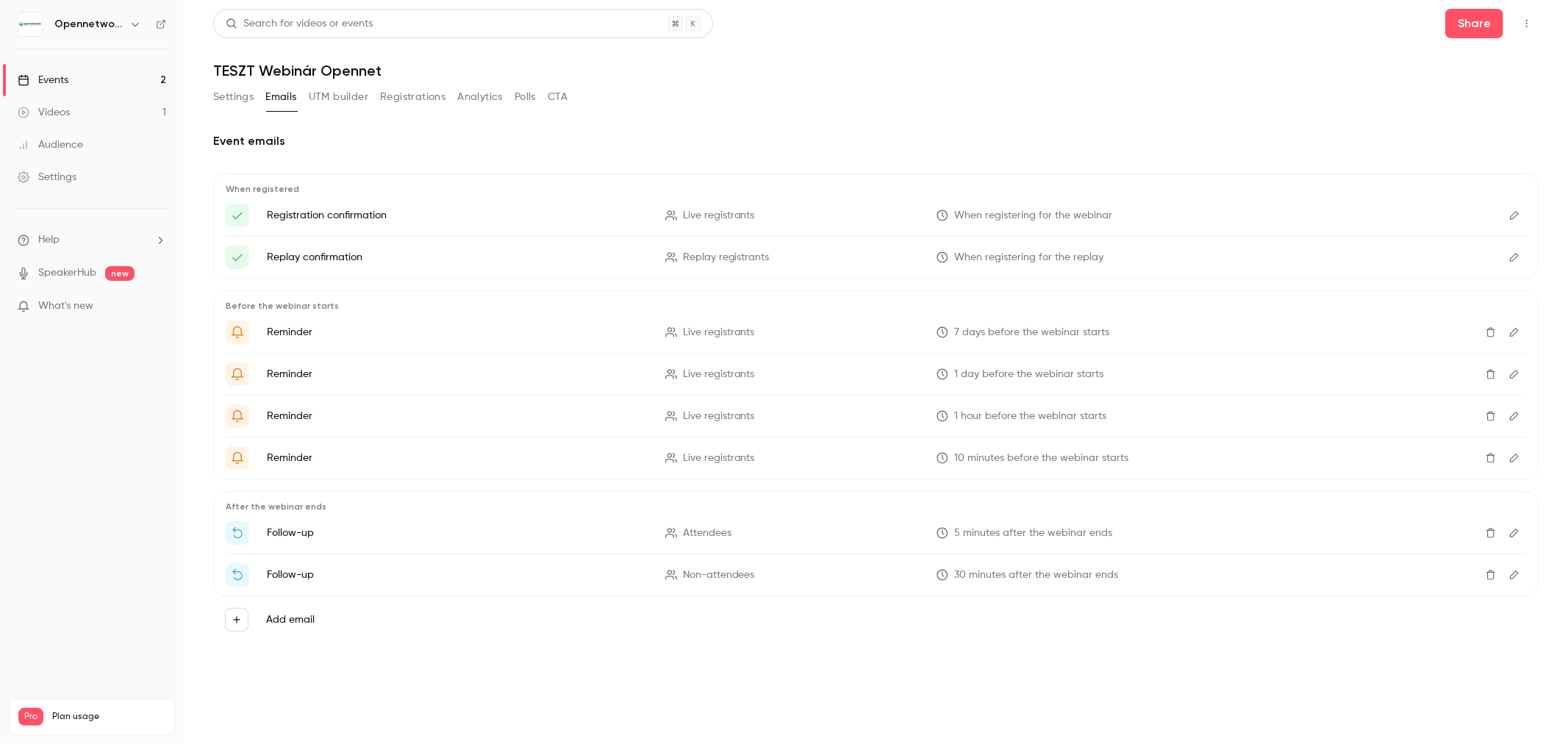
click at [1513, 215] on icon "Edit" at bounding box center [1514, 216] width 9 height 9
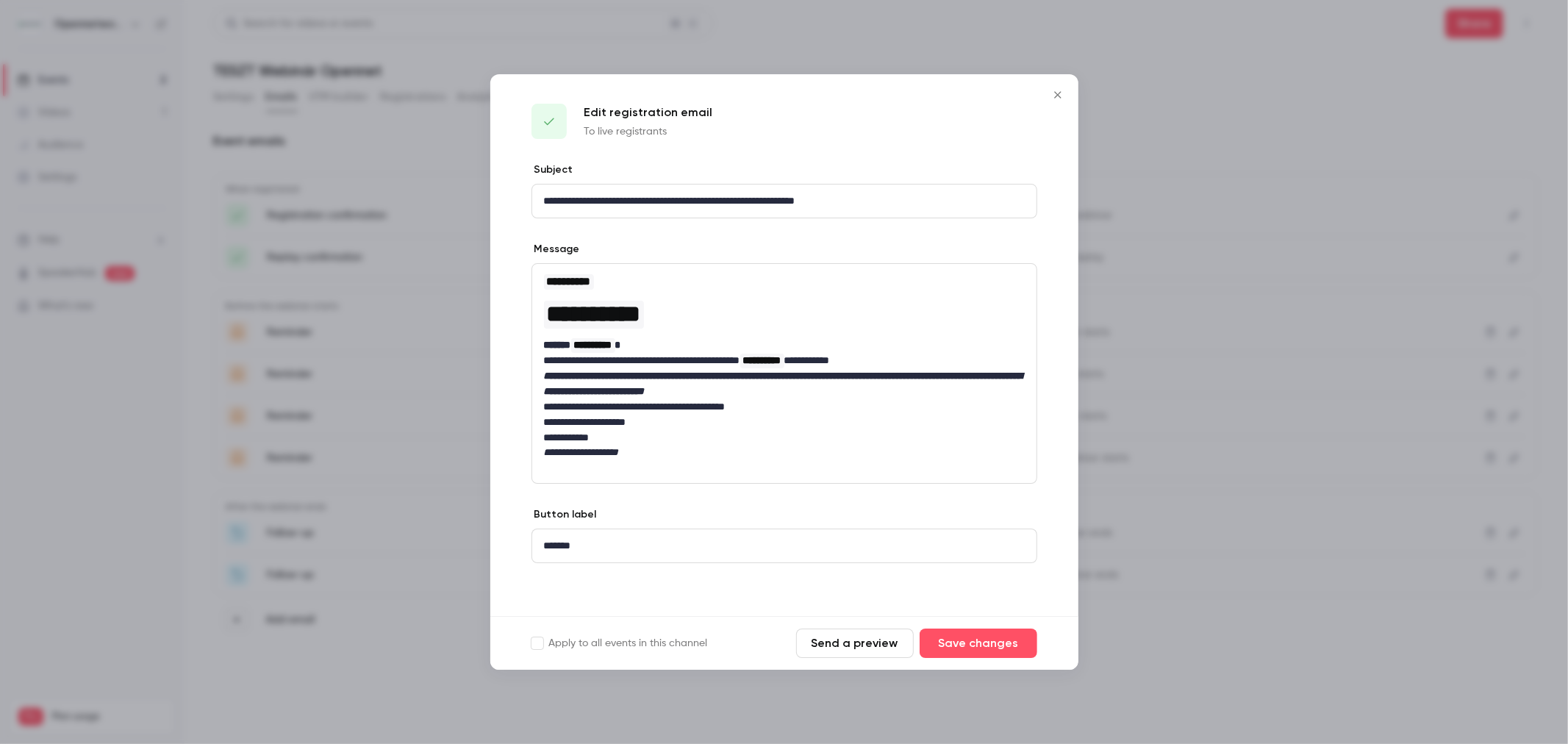
click at [1058, 92] on icon "Close" at bounding box center [1057, 94] width 18 height 12
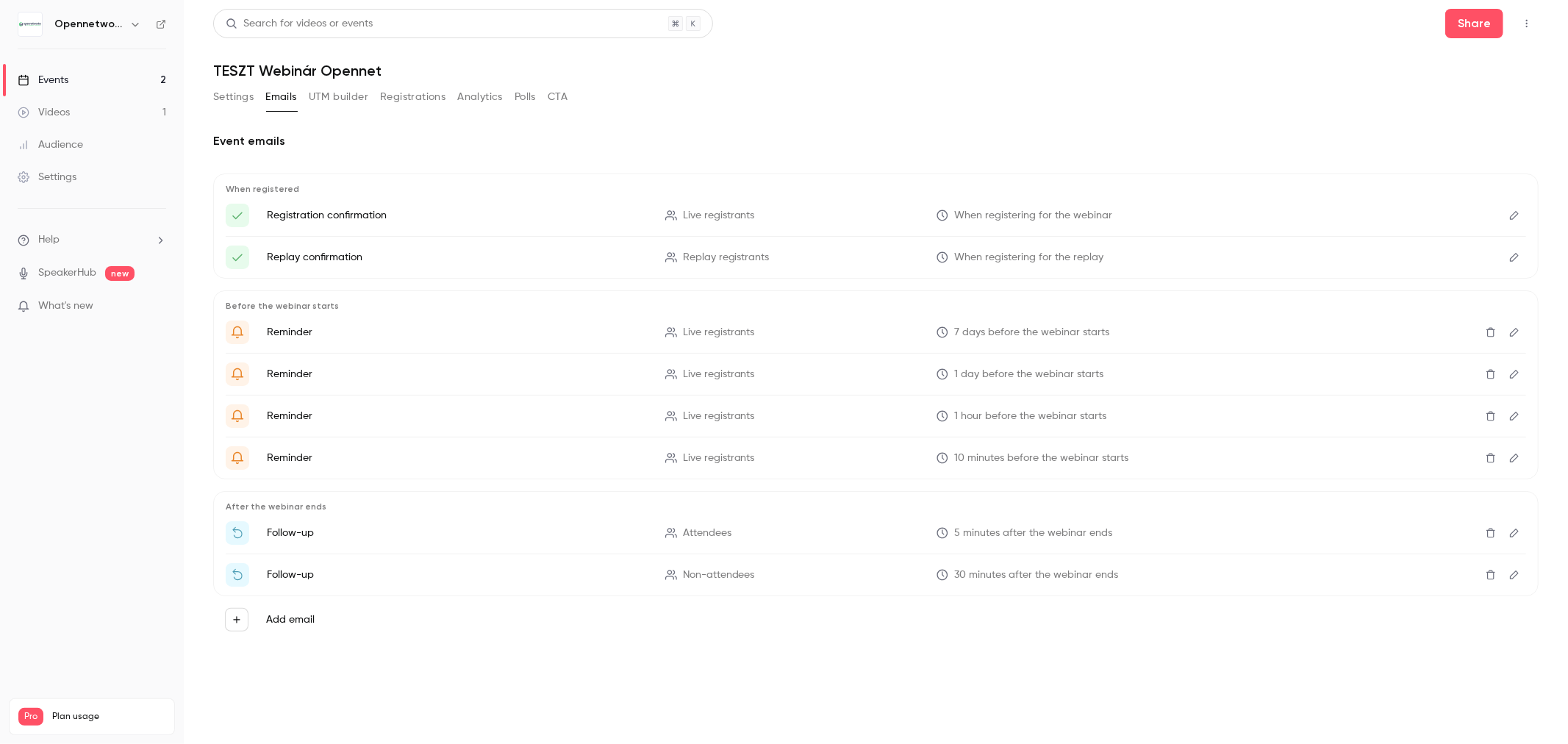
click at [1519, 213] on button "Edit" at bounding box center [1514, 216] width 24 height 24
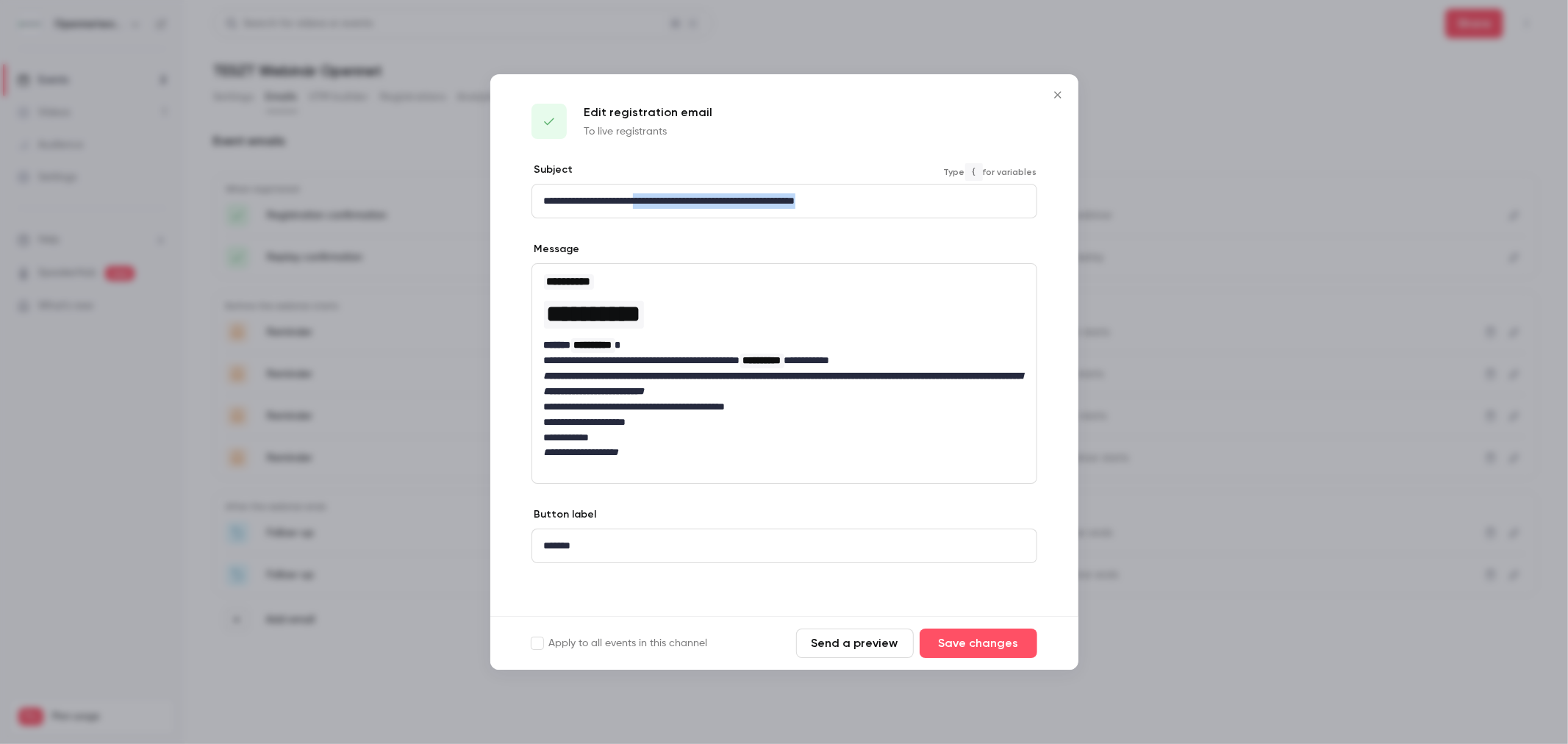
drag, startPoint x: 884, startPoint y: 194, endPoint x: 650, endPoint y: 199, distance: 234.1
click at [650, 199] on p "**********" at bounding box center [784, 201] width 481 height 15
drag, startPoint x: 886, startPoint y: 200, endPoint x: 653, endPoint y: 188, distance: 233.3
click at [653, 188] on div "**********" at bounding box center [784, 201] width 505 height 33
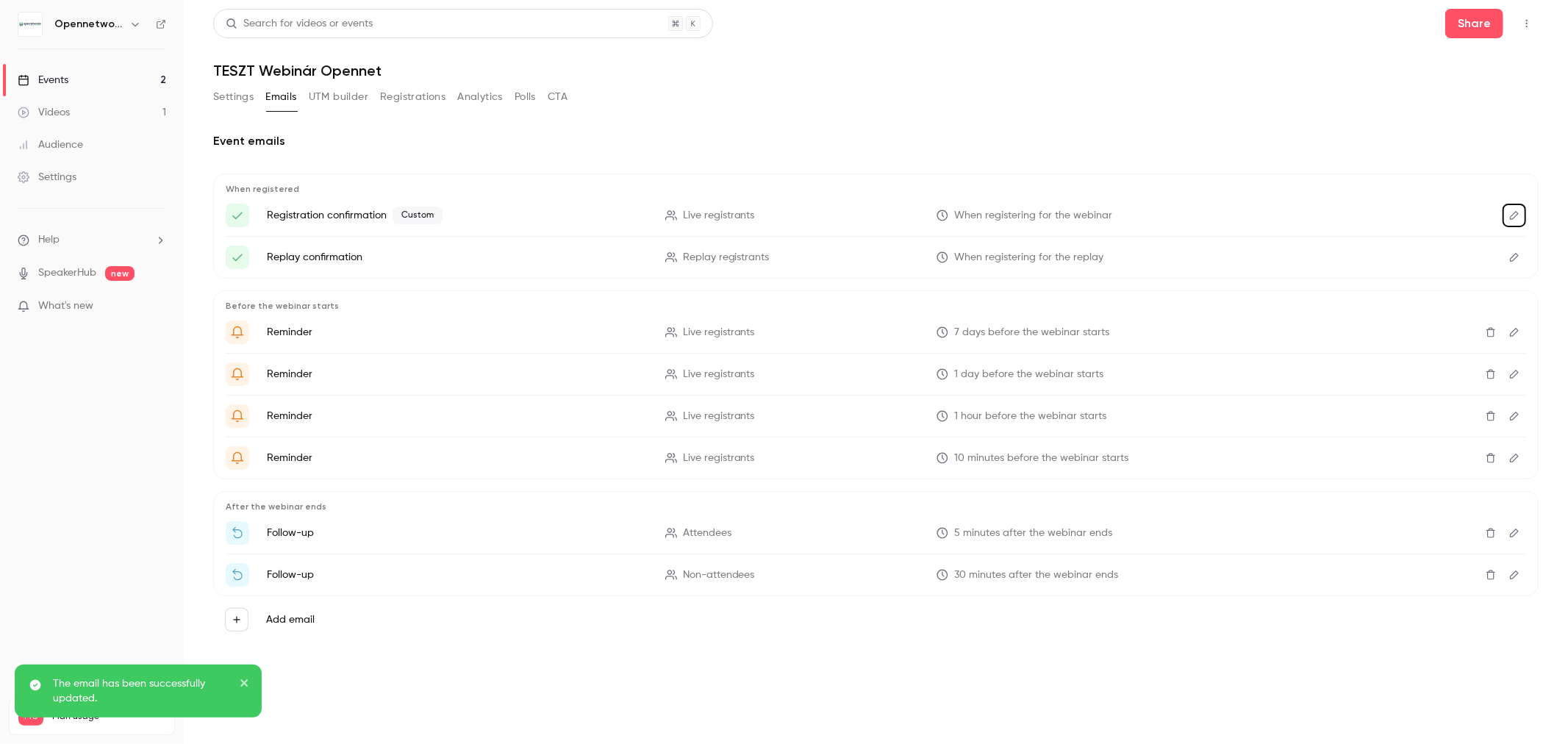
click at [1518, 210] on icon "Edit" at bounding box center [1514, 215] width 10 height 10
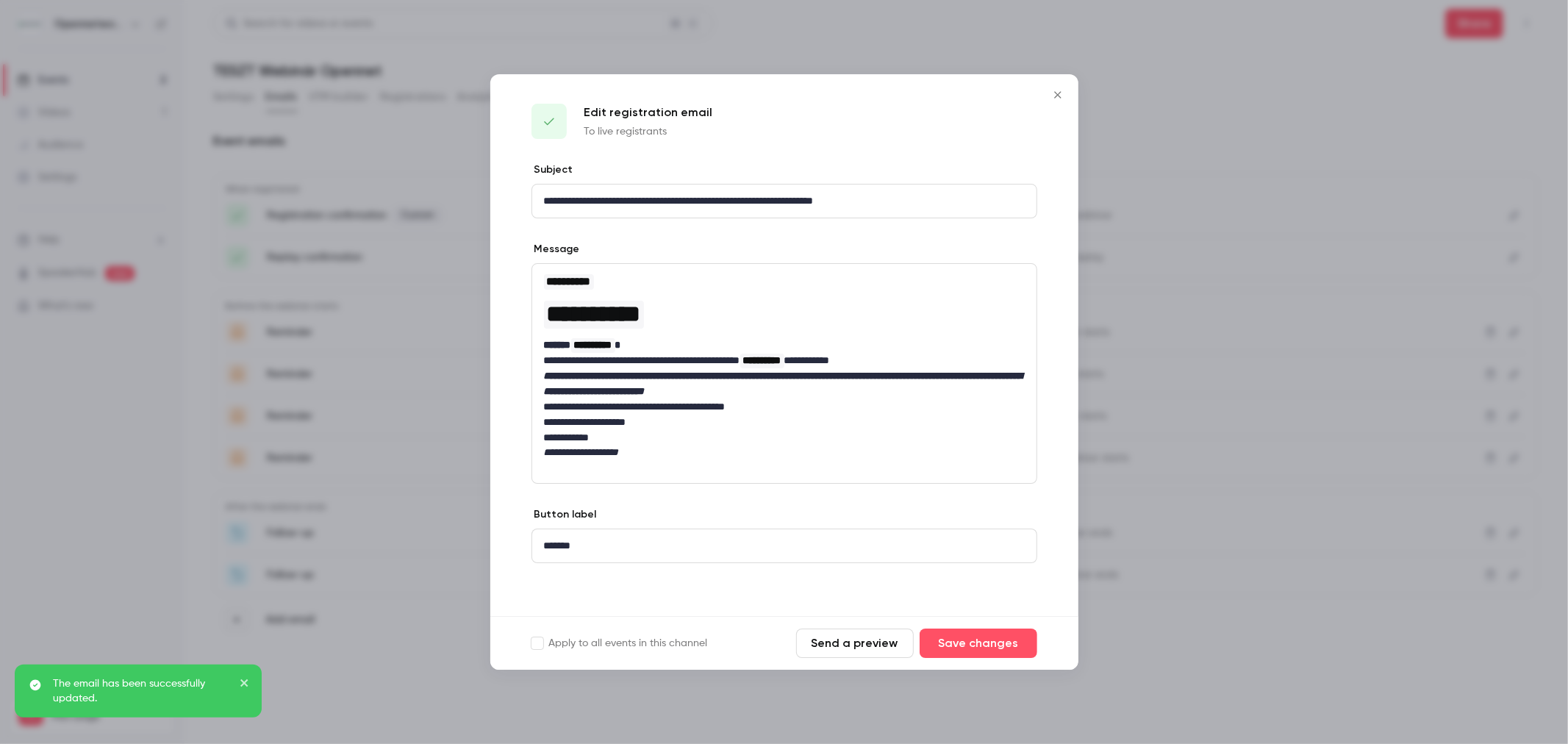
click at [1255, 97] on div at bounding box center [784, 372] width 1568 height 744
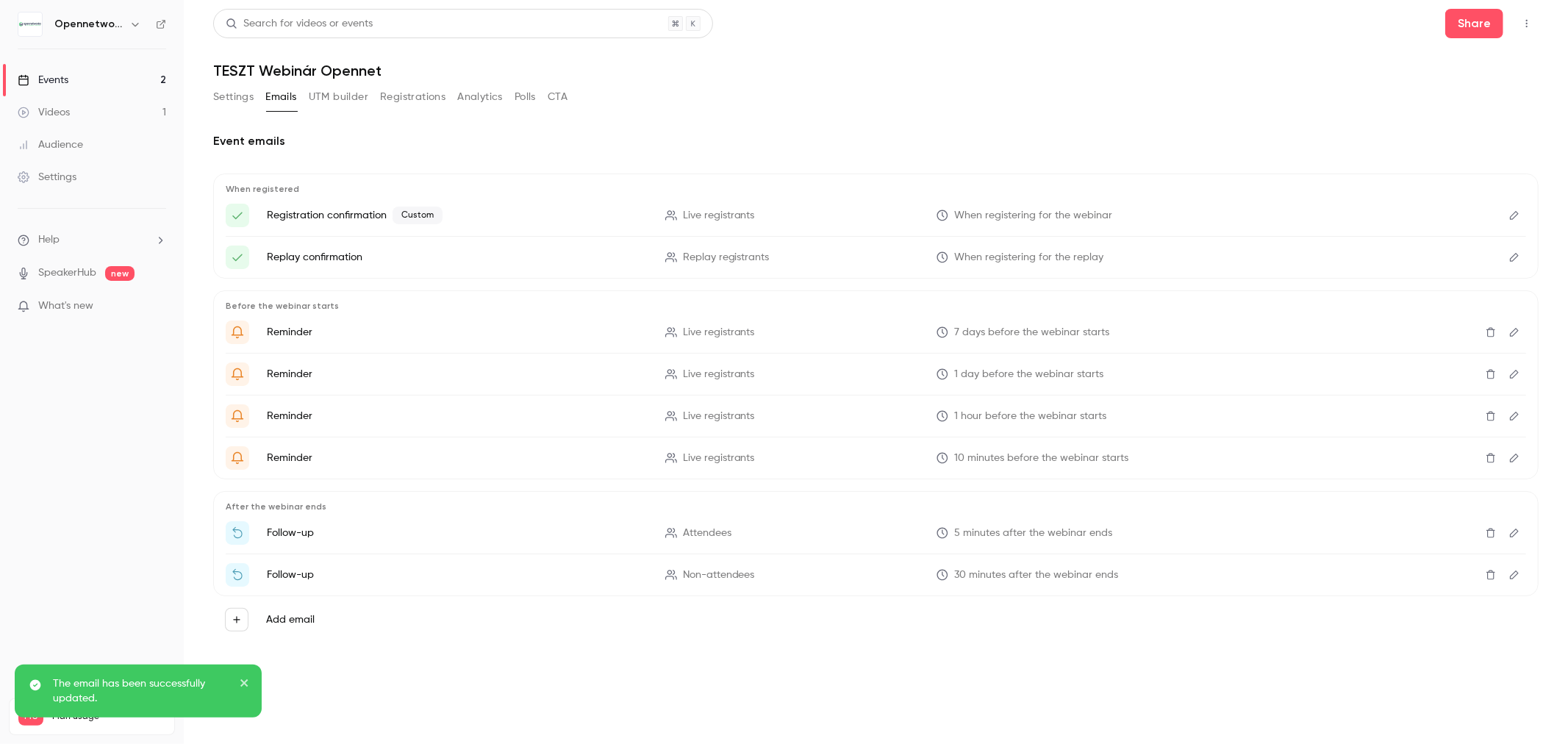
click at [229, 100] on button "Settings" at bounding box center [233, 97] width 41 height 24
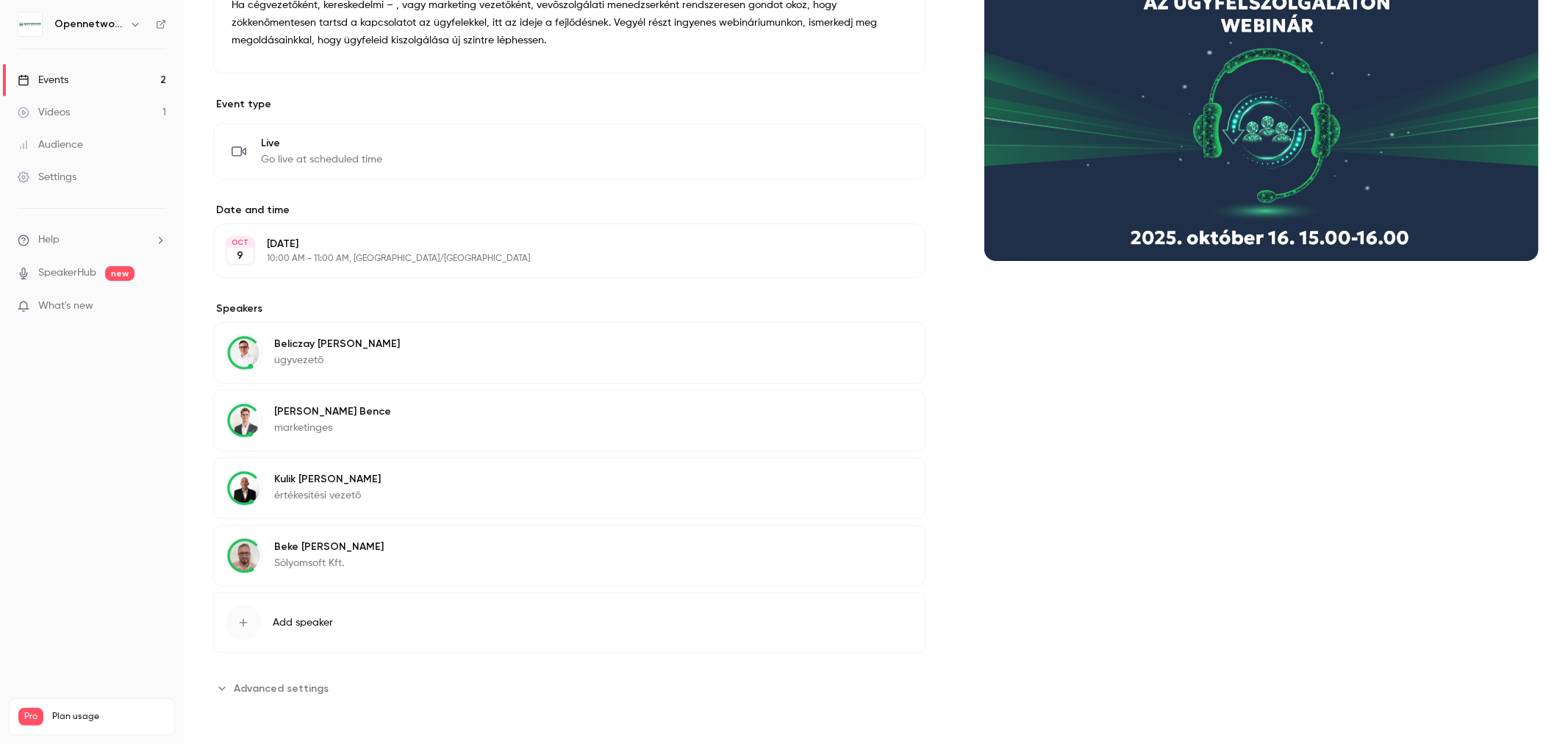
scroll to position [202, 0]
click at [314, 677] on button "Advanced settings" at bounding box center [275, 688] width 124 height 24
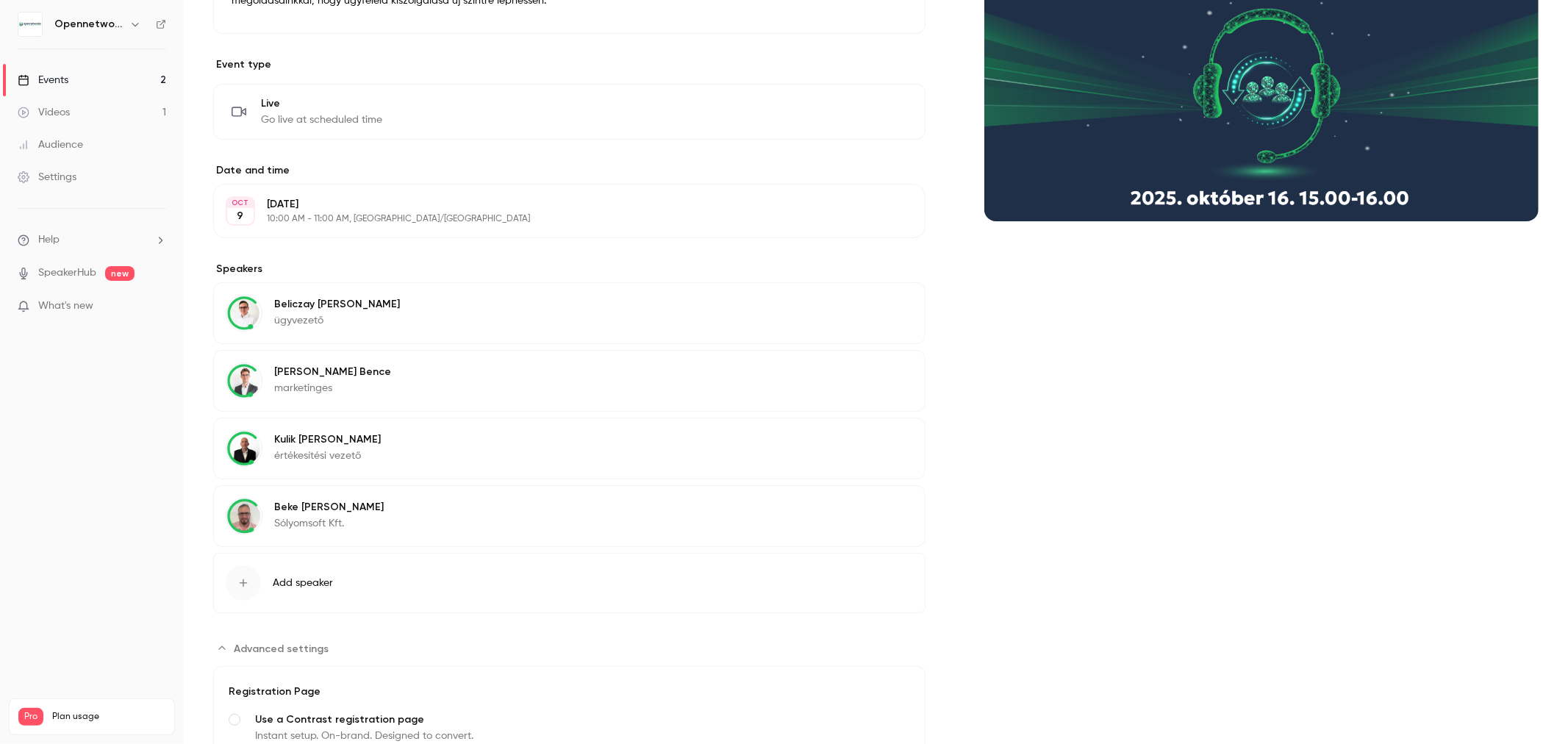
scroll to position [0, 0]
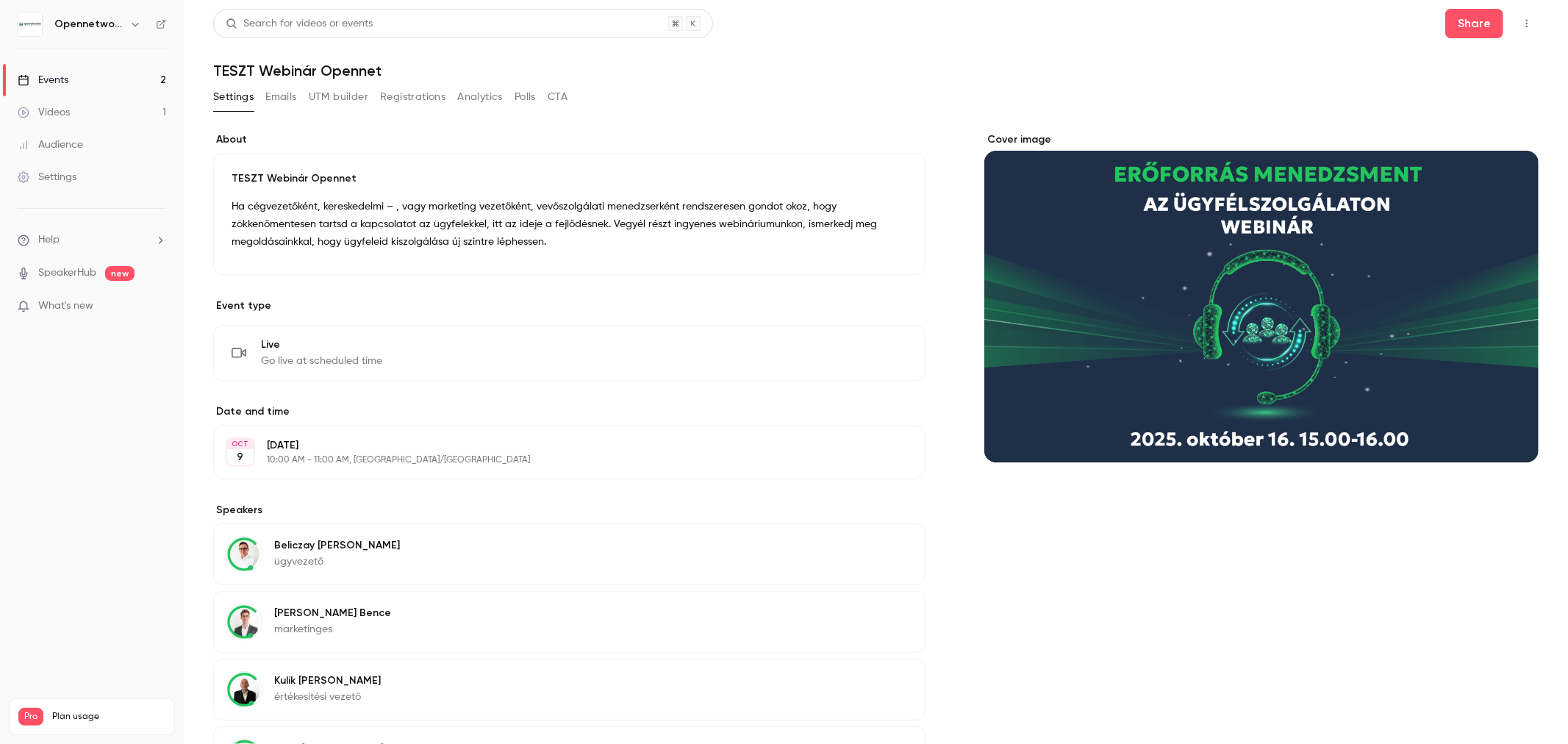
click at [274, 98] on button "Emails" at bounding box center [281, 97] width 31 height 24
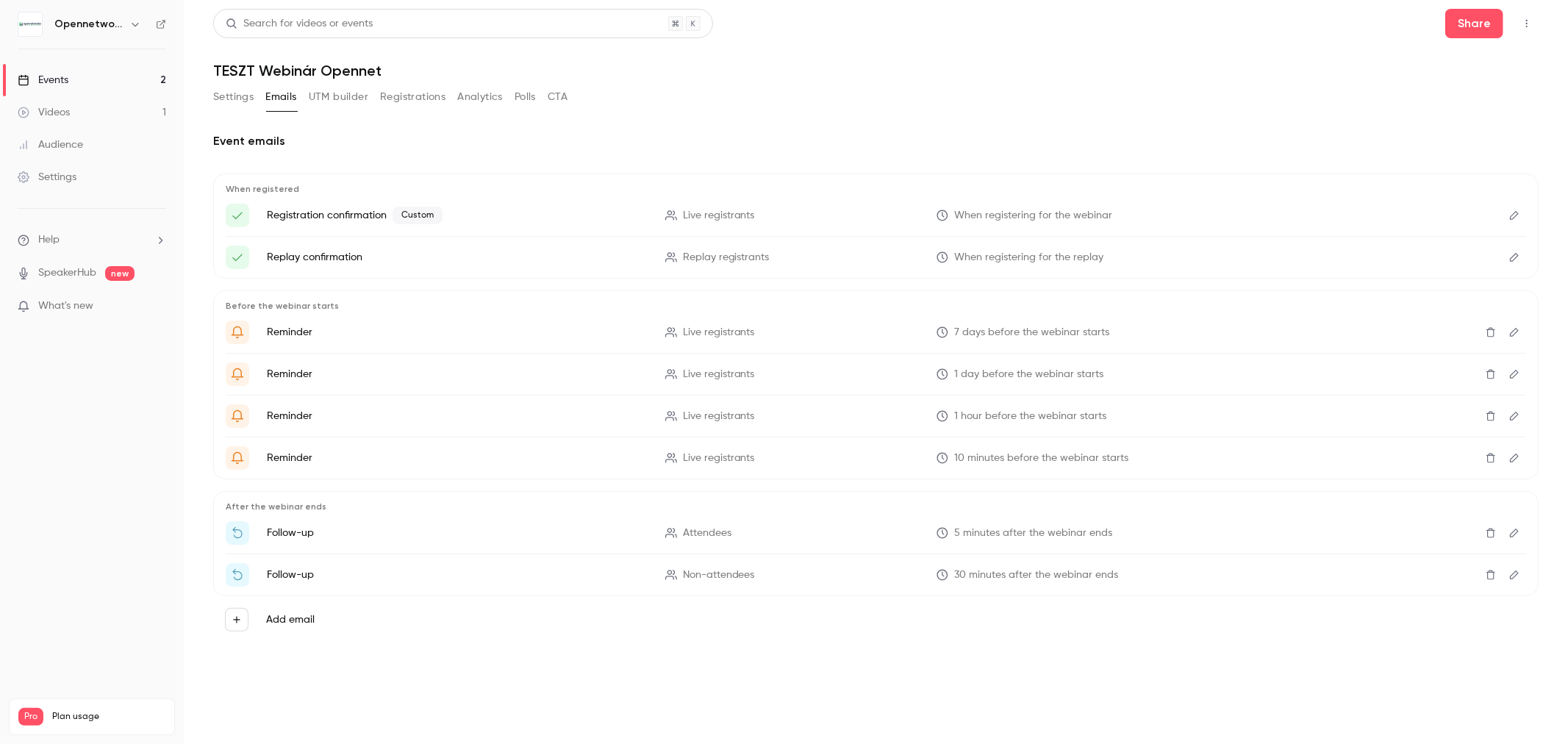
click at [406, 94] on button "Registrations" at bounding box center [413, 97] width 65 height 24
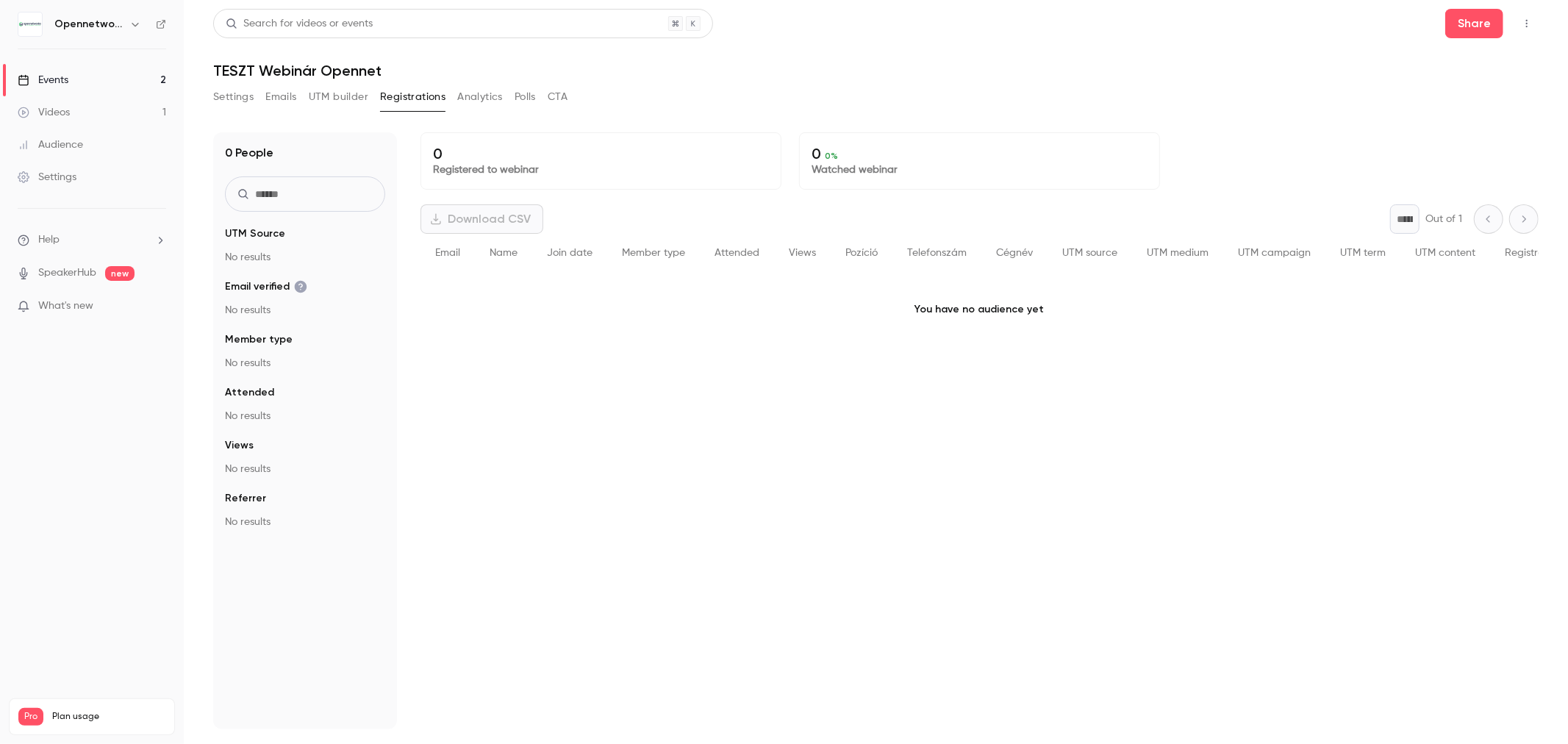
click at [246, 94] on button "Settings" at bounding box center [233, 97] width 41 height 24
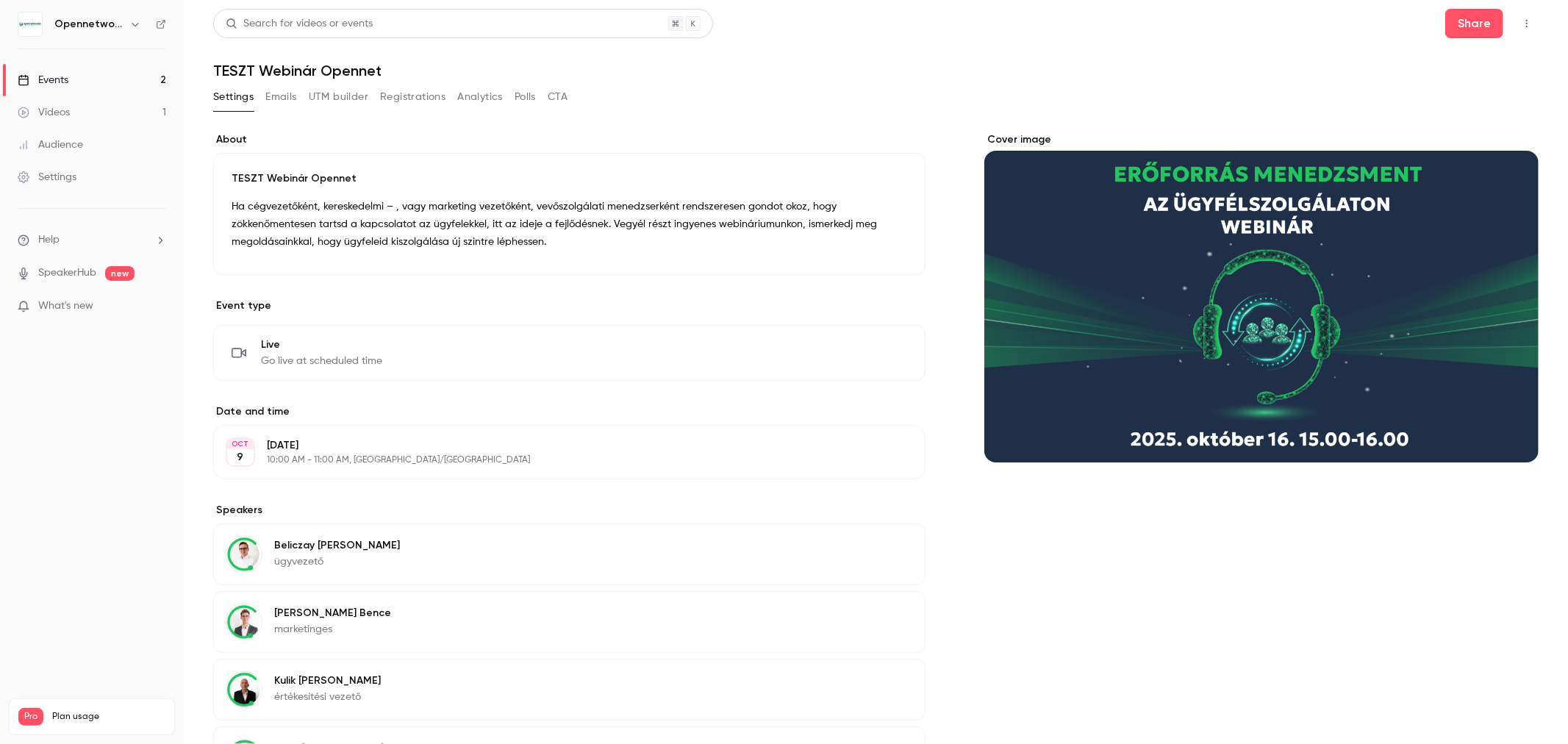
click at [59, 73] on div "Events" at bounding box center [43, 80] width 51 height 15
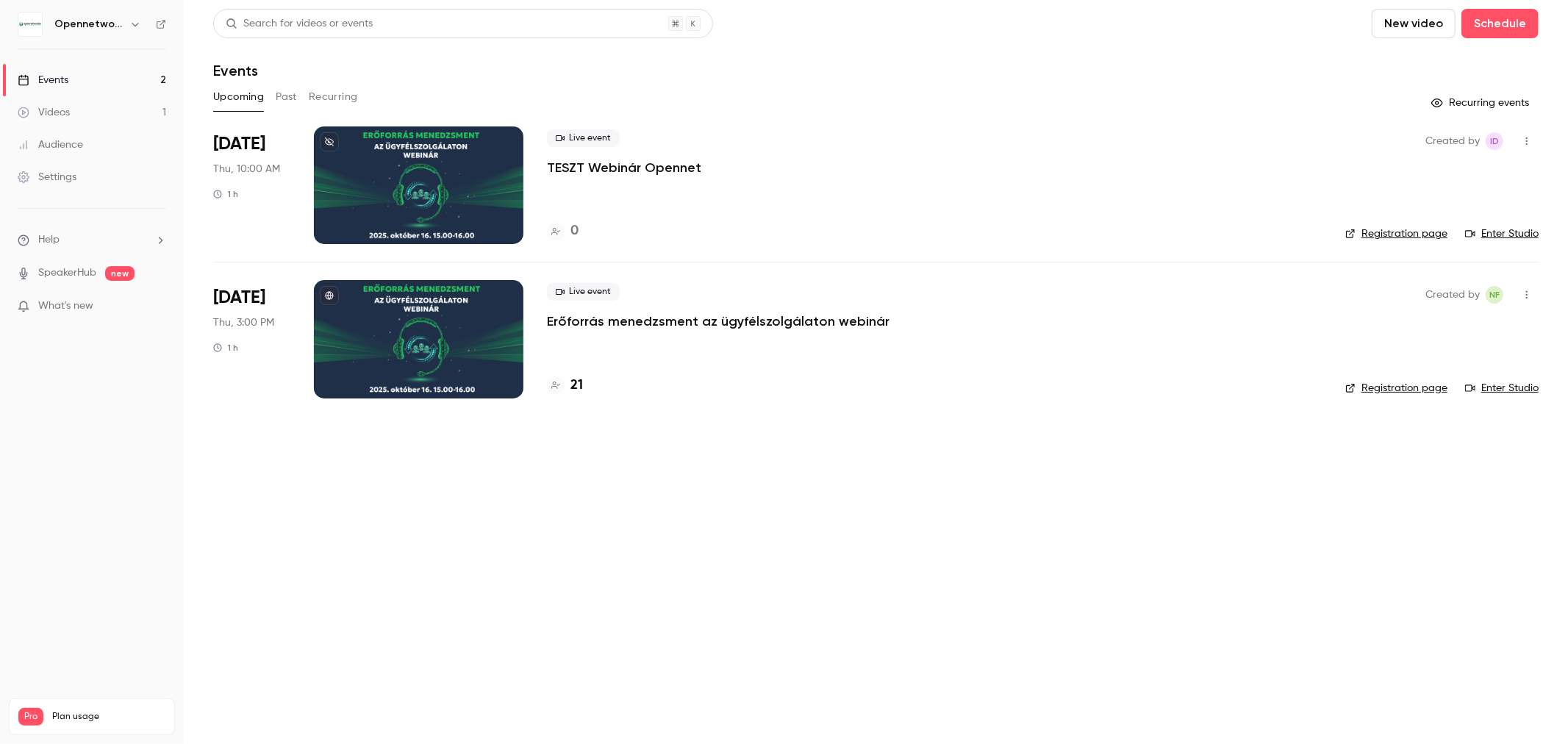
click at [296, 97] on button "Past" at bounding box center [286, 97] width 21 height 24
